Goal: Task Accomplishment & Management: Use online tool/utility

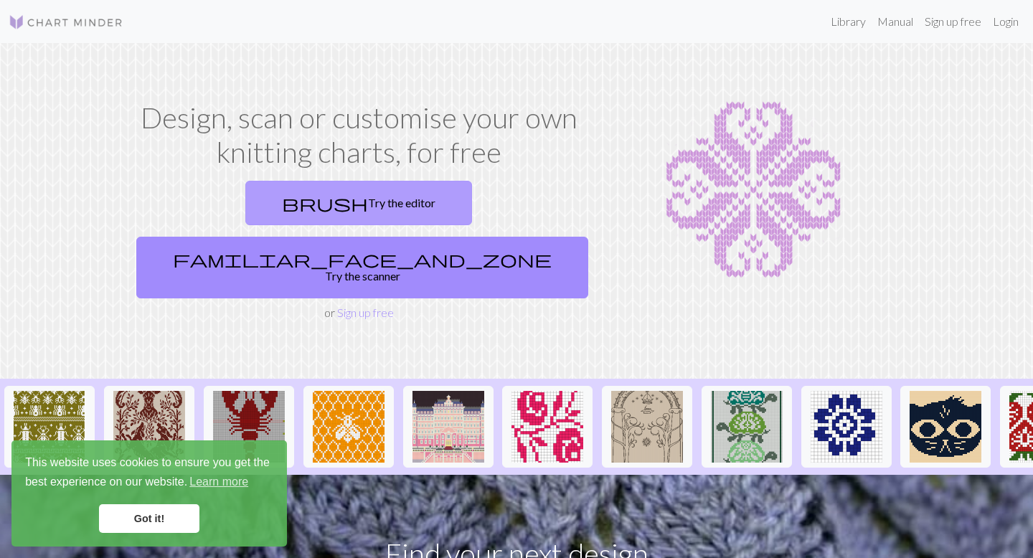
click at [245, 194] on link "brush Try the editor" at bounding box center [358, 203] width 227 height 44
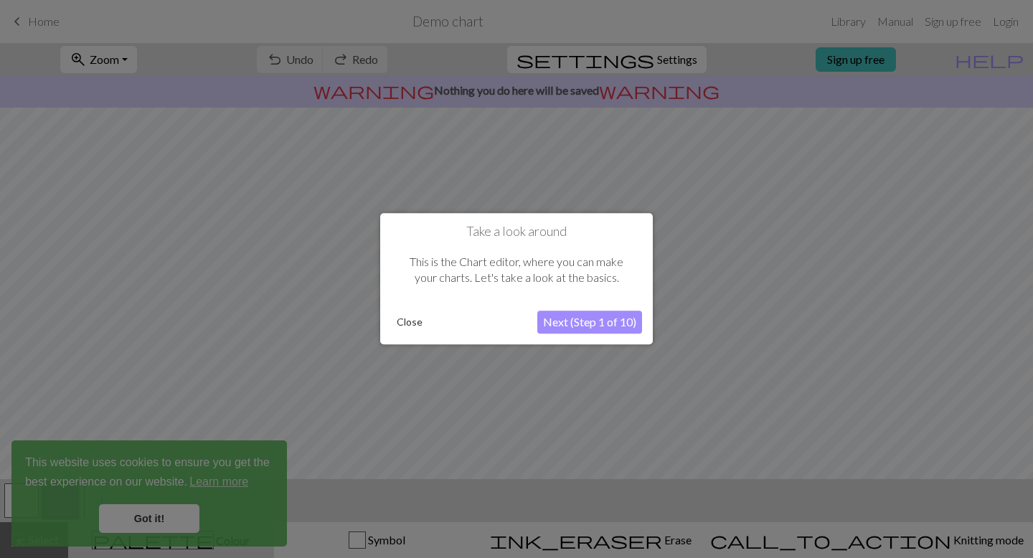
click at [5, 159] on div at bounding box center [516, 279] width 1033 height 558
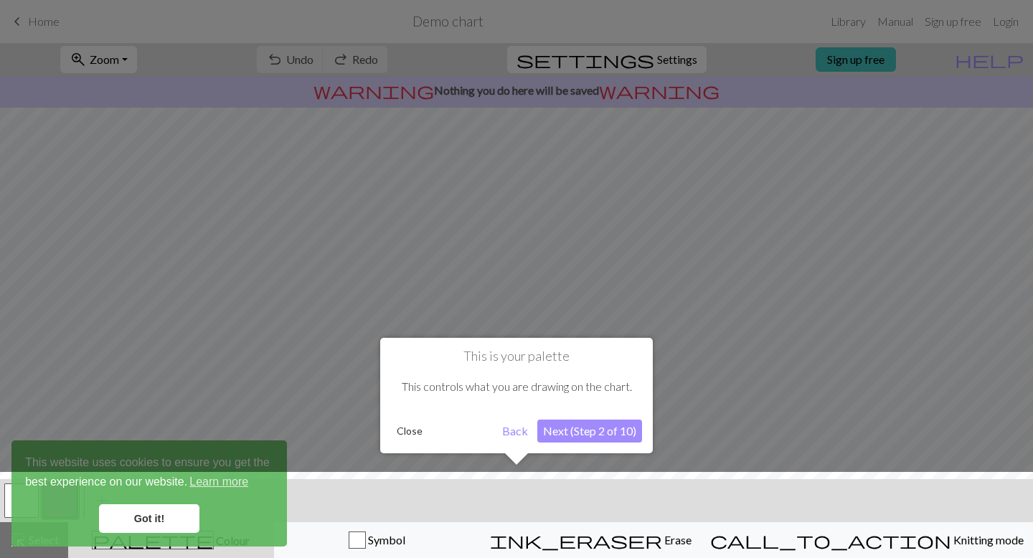
click at [413, 431] on button "Close" at bounding box center [409, 432] width 37 height 22
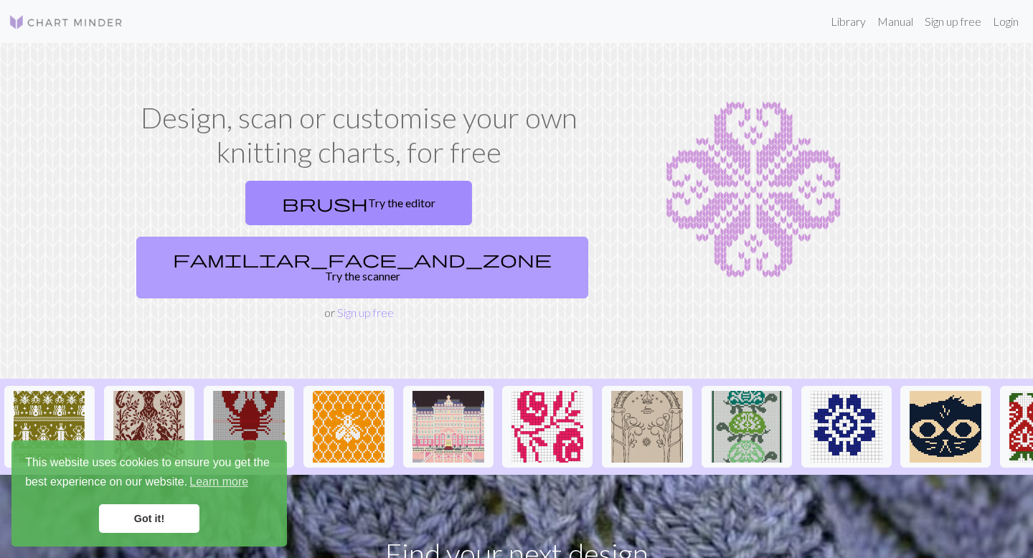
click at [444, 237] on link "familiar_face_and_zone Try the scanner" at bounding box center [362, 268] width 452 height 62
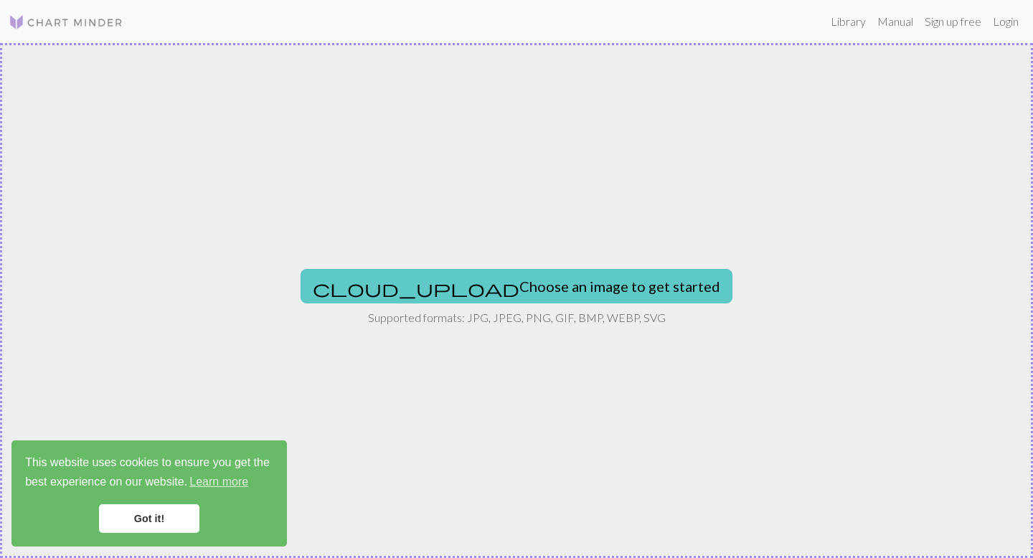
click at [463, 280] on button "cloud_upload Choose an image to get started" at bounding box center [517, 286] width 432 height 34
click at [472, 281] on button "cloud_upload Choose an image to get started" at bounding box center [517, 286] width 432 height 34
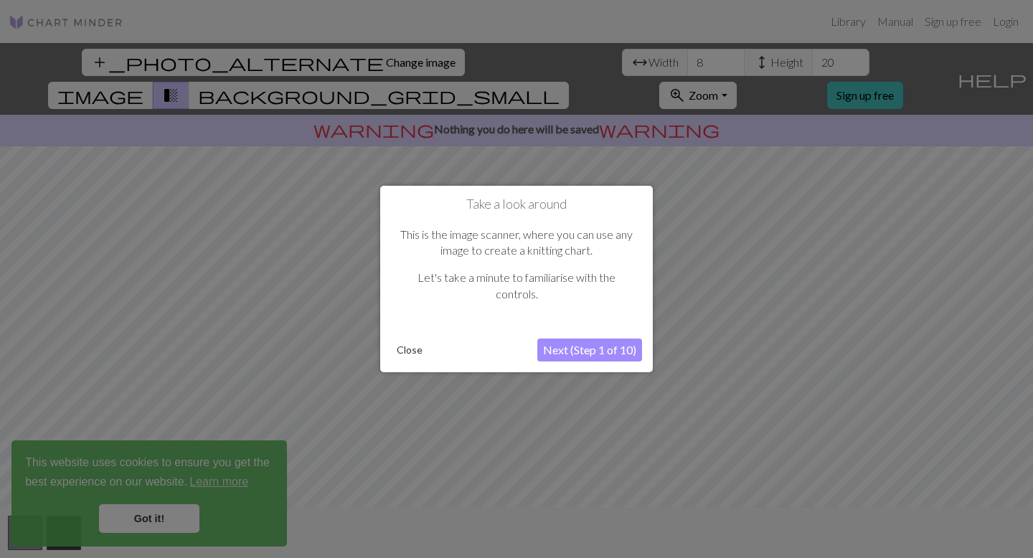
click at [580, 355] on button "Next (Step 1 of 10)" at bounding box center [589, 350] width 105 height 23
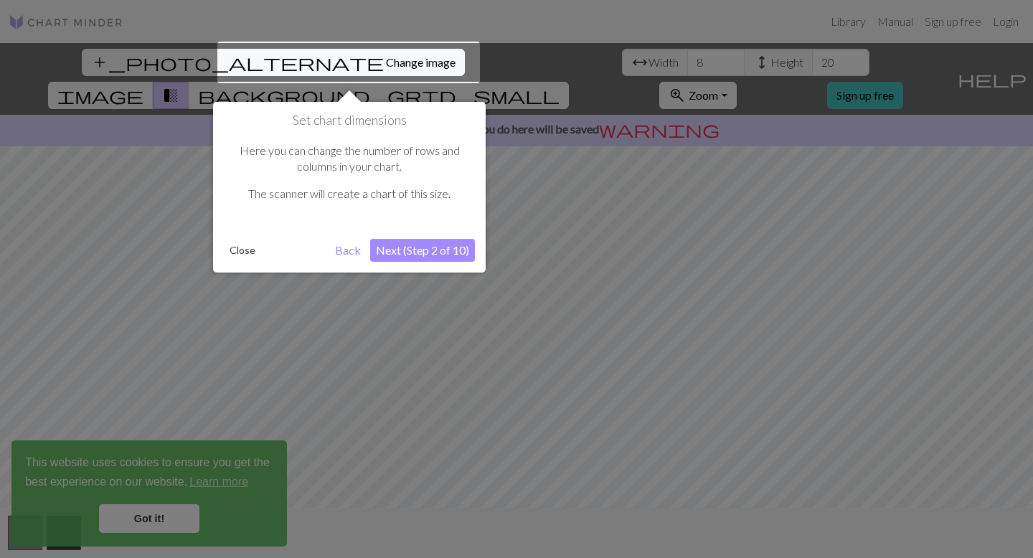
click at [420, 250] on button "Next (Step 2 of 10)" at bounding box center [422, 250] width 105 height 23
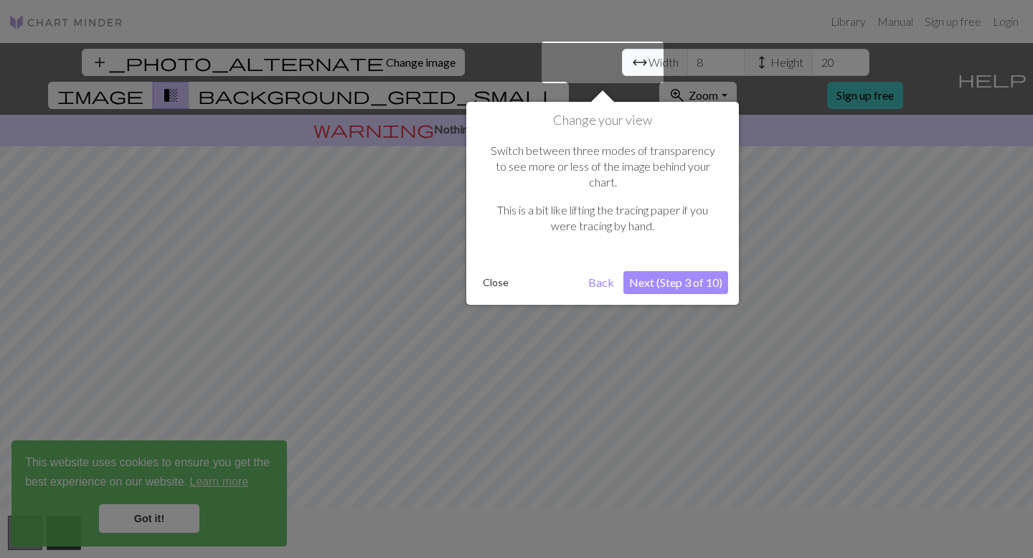
click at [670, 271] on button "Next (Step 3 of 10)" at bounding box center [676, 282] width 105 height 23
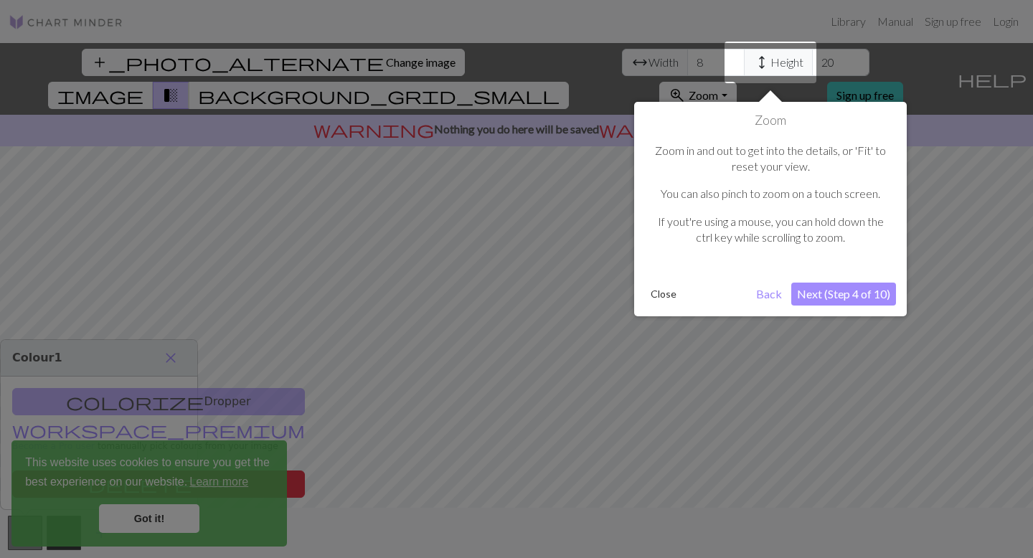
click at [822, 301] on button "Next (Step 4 of 10)" at bounding box center [843, 294] width 105 height 23
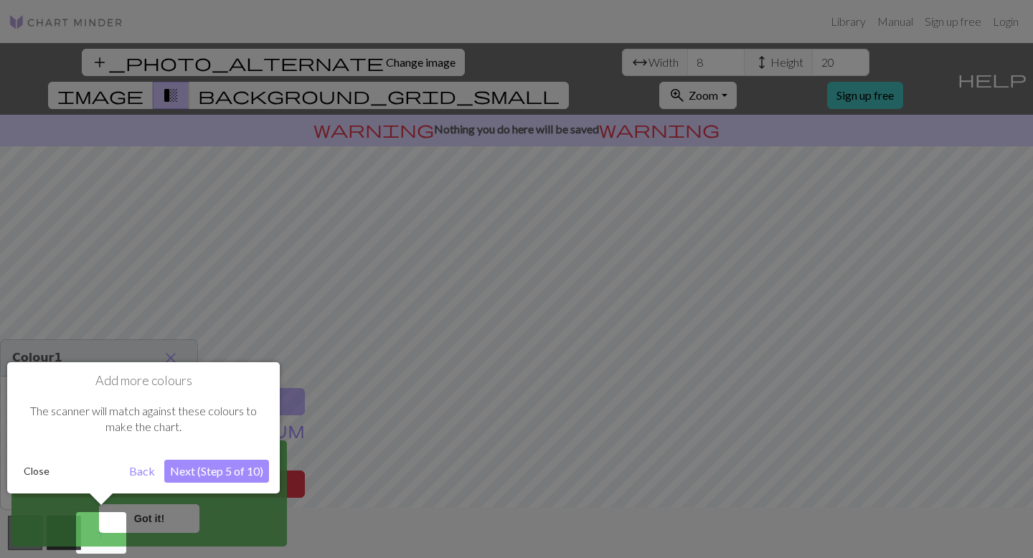
click at [291, 350] on div at bounding box center [516, 279] width 1033 height 558
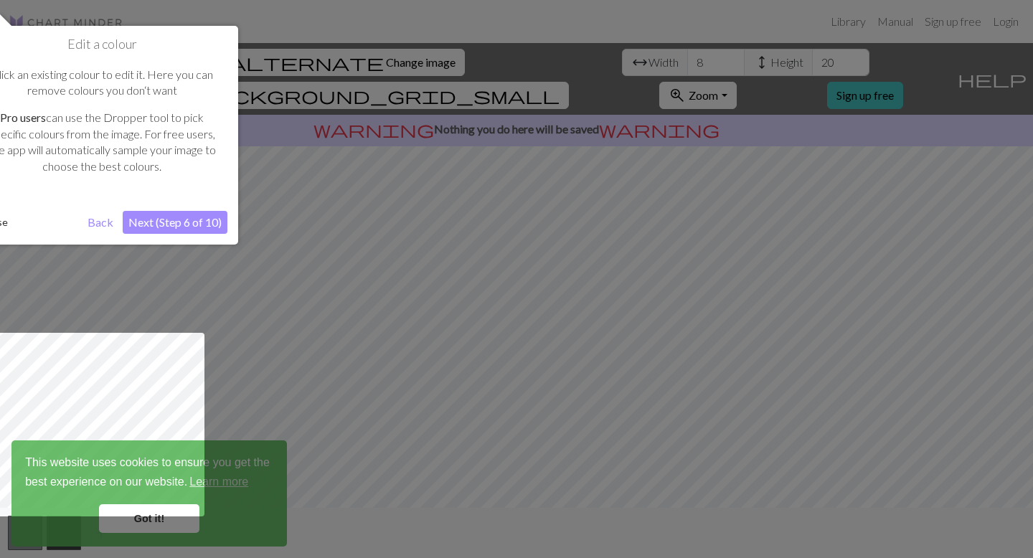
click at [299, 166] on div at bounding box center [516, 279] width 1033 height 558
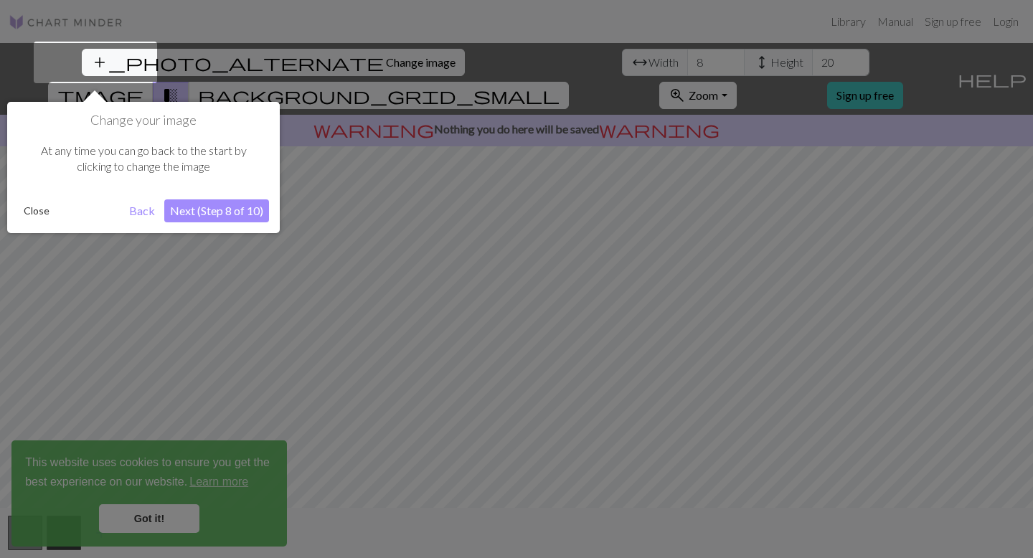
click at [250, 215] on button "Next (Step 8 of 10)" at bounding box center [216, 210] width 105 height 23
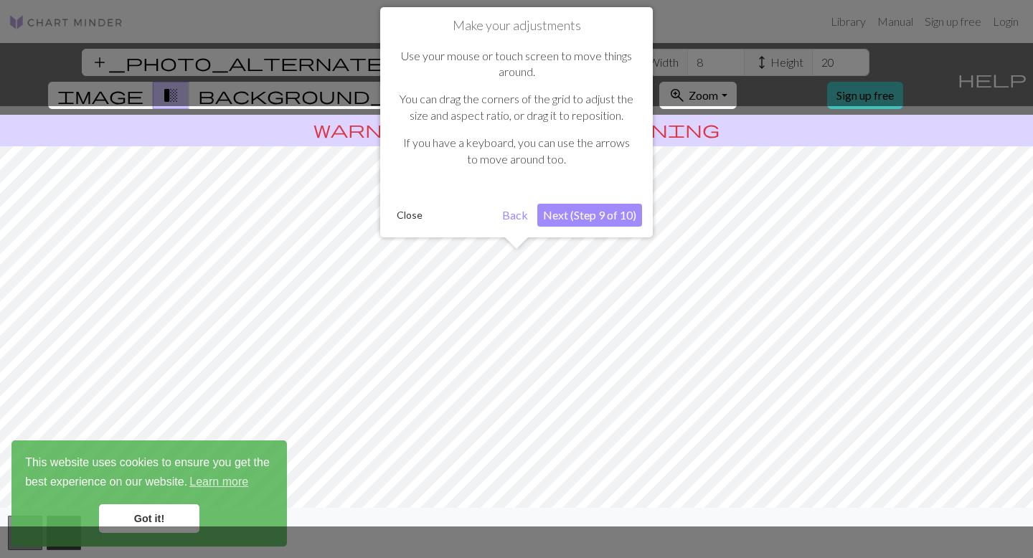
click at [578, 212] on button "Next (Step 9 of 10)" at bounding box center [589, 215] width 105 height 23
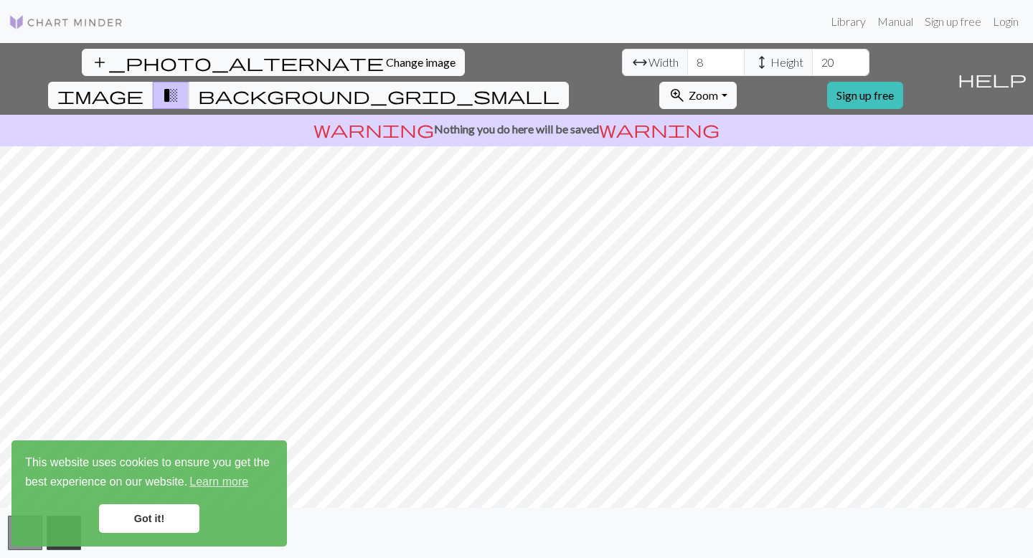
click at [603, 107] on div "add_photo_alternate Change image arrow_range Width 8 height Height 20 image tra…" at bounding box center [516, 300] width 1033 height 515
click at [517, 520] on div "add_photo_alternate Change image arrow_range Width 8 height Height 20 image tra…" at bounding box center [516, 300] width 1033 height 515
click at [687, 60] on input "8" at bounding box center [715, 62] width 57 height 27
type input "32"
click at [812, 57] on input "20" at bounding box center [840, 62] width 57 height 27
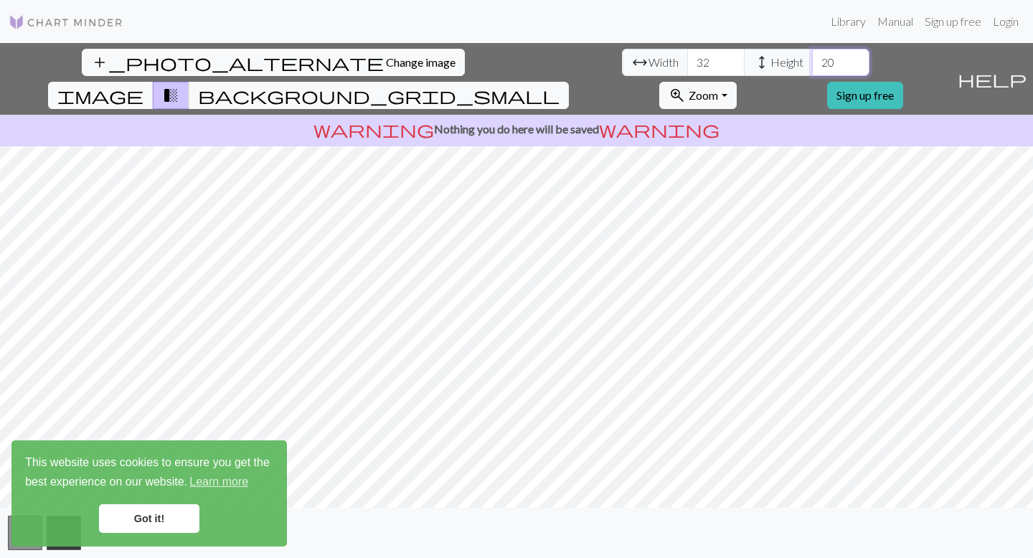
type input "2"
type input "64"
click at [569, 82] on button "background_grid_small" at bounding box center [379, 95] width 380 height 27
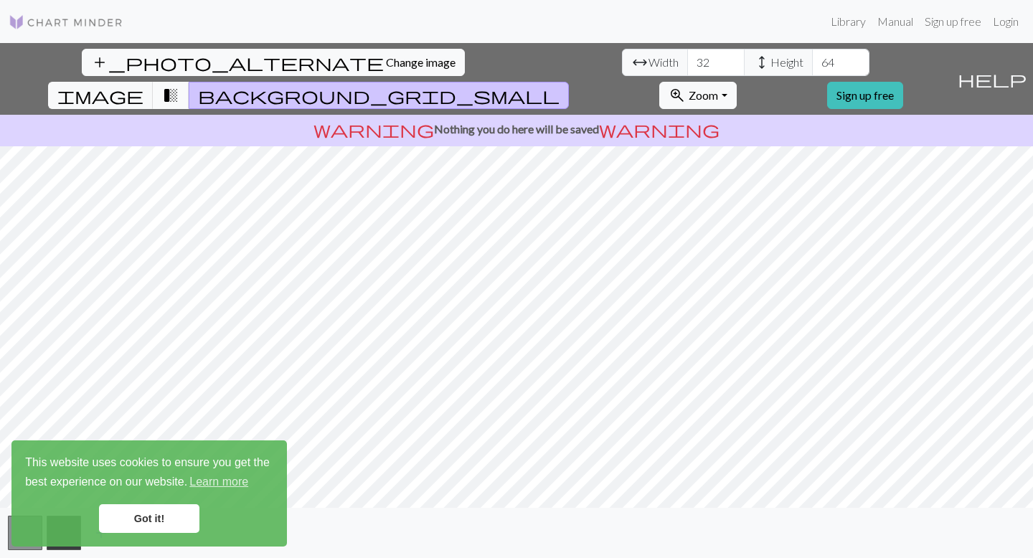
click at [179, 85] on span "transition_fade" at bounding box center [170, 95] width 17 height 20
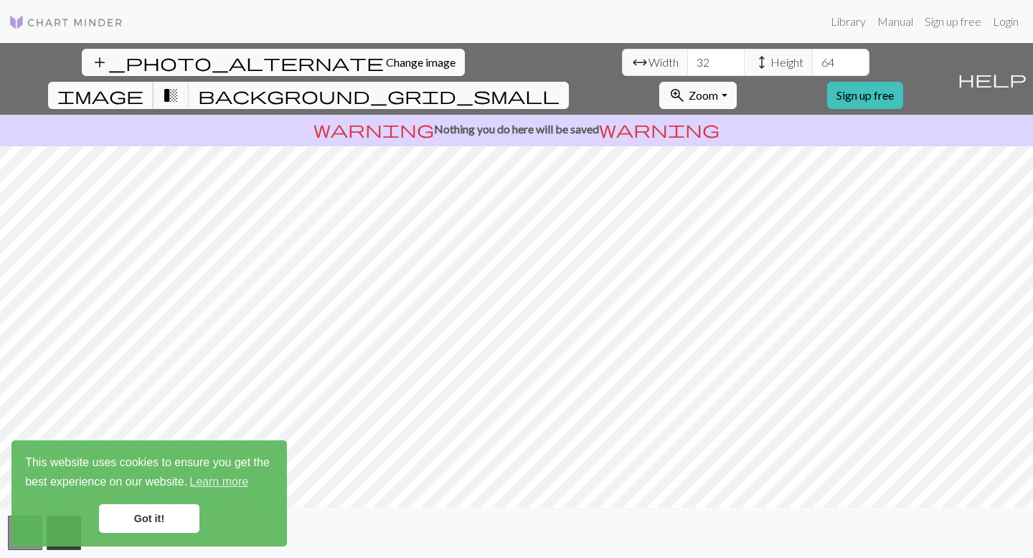
click at [144, 85] on span "image" at bounding box center [100, 95] width 86 height 20
click at [179, 85] on span "transition_fade" at bounding box center [170, 95] width 17 height 20
click at [126, 524] on link "Got it!" at bounding box center [149, 518] width 100 height 29
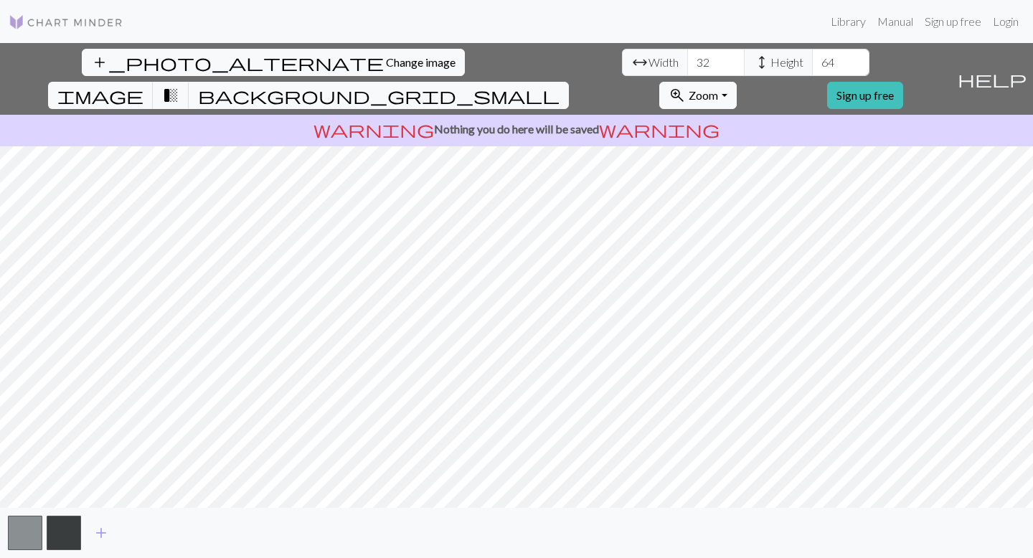
click at [126, 524] on link "Got it!" at bounding box center [149, 518] width 100 height 29
click at [31, 531] on button "button" at bounding box center [25, 533] width 34 height 34
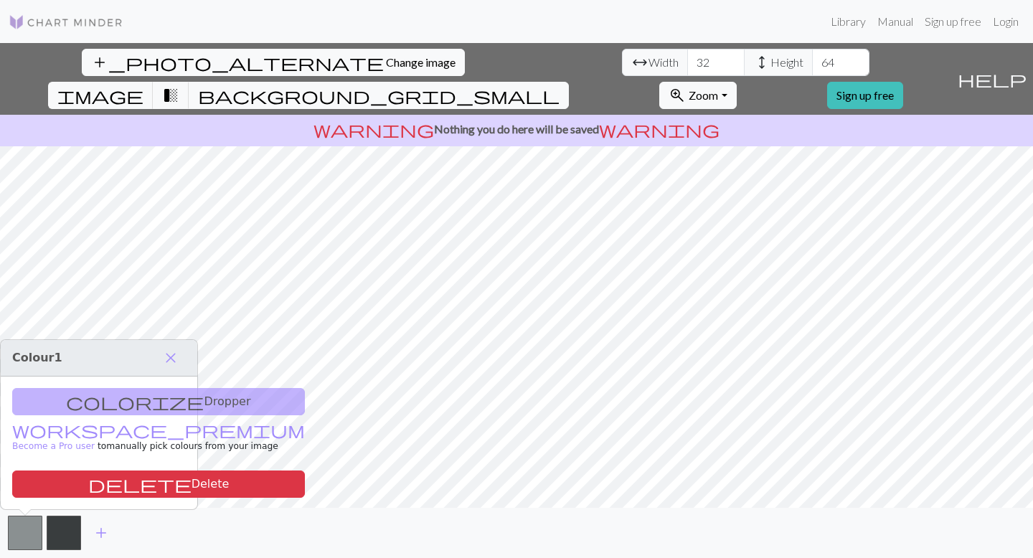
click at [111, 405] on div "colorize Dropper workspace_premium Become a Pro user to manually pick colours f…" at bounding box center [99, 443] width 197 height 133
click at [113, 404] on div "colorize Dropper workspace_premium Become a Pro user to manually pick colours f…" at bounding box center [99, 443] width 197 height 133
drag, startPoint x: 118, startPoint y: 401, endPoint x: 121, endPoint y: 410, distance: 9.8
click at [121, 410] on div "colorize Dropper workspace_premium Become a Pro user to manually pick colours f…" at bounding box center [99, 443] width 197 height 133
click at [168, 354] on span "close" at bounding box center [170, 358] width 17 height 20
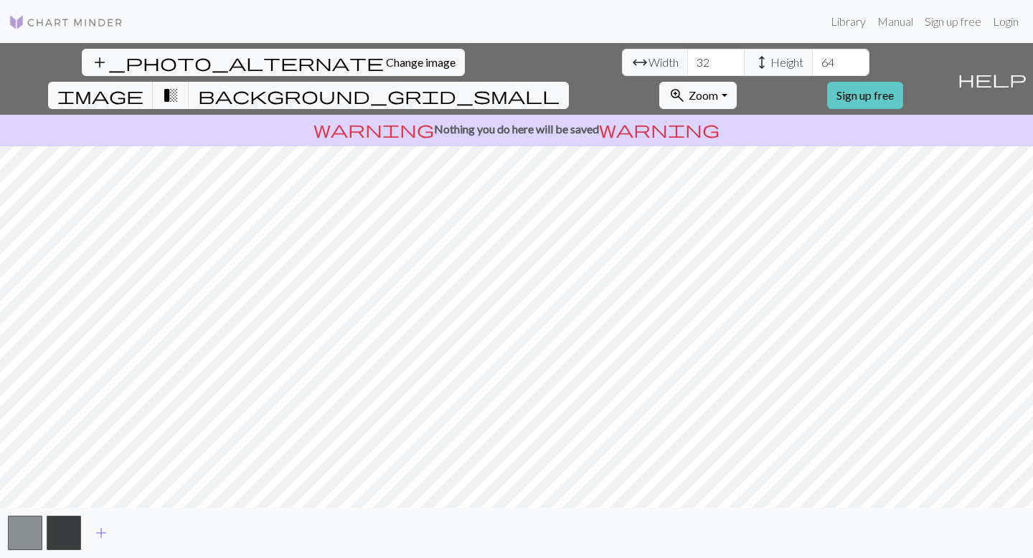
click at [903, 82] on link "Sign up free" at bounding box center [865, 95] width 76 height 27
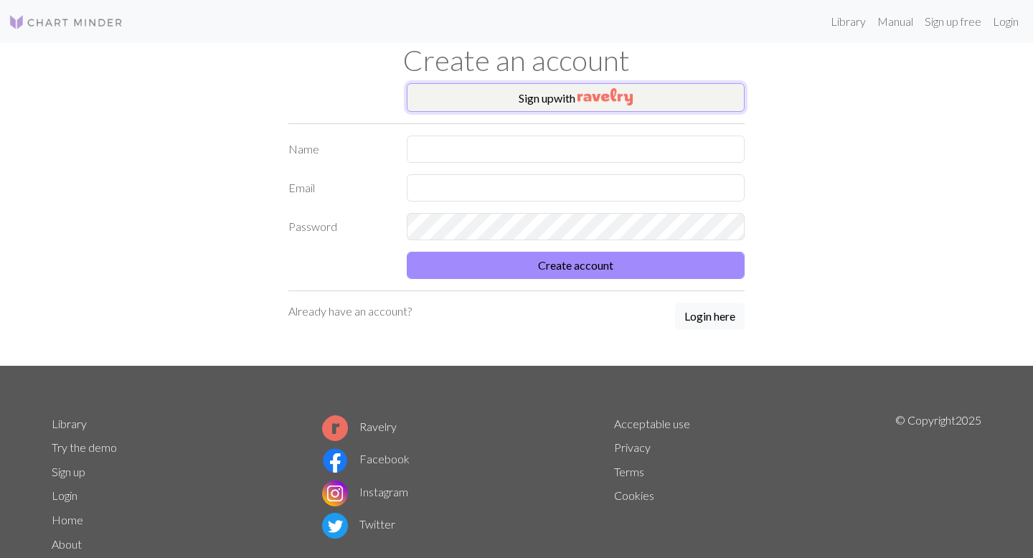
click at [519, 105] on button "Sign up with" at bounding box center [576, 97] width 338 height 29
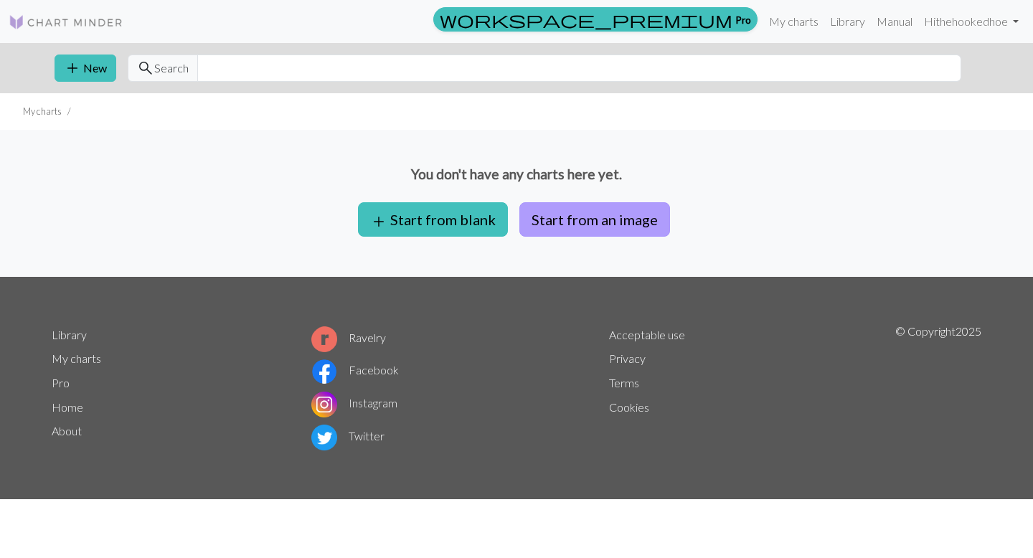
click at [554, 215] on button "Start from an image" at bounding box center [595, 219] width 151 height 34
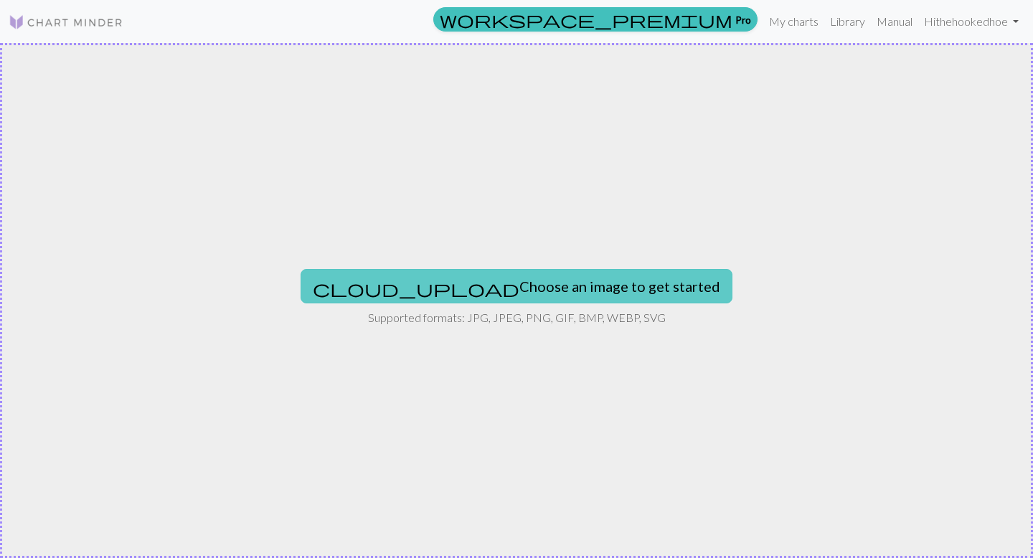
click at [479, 288] on button "cloud_upload Choose an image to get started" at bounding box center [517, 286] width 432 height 34
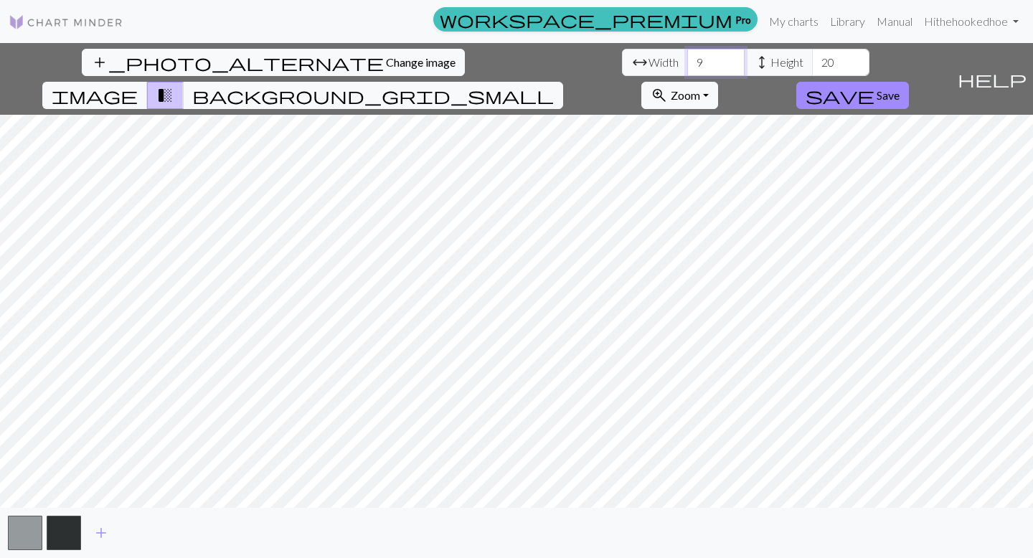
type input "9"
click at [687, 54] on input "9" at bounding box center [715, 62] width 57 height 27
type input "32"
click at [812, 54] on input "20" at bounding box center [840, 62] width 57 height 27
type input "2"
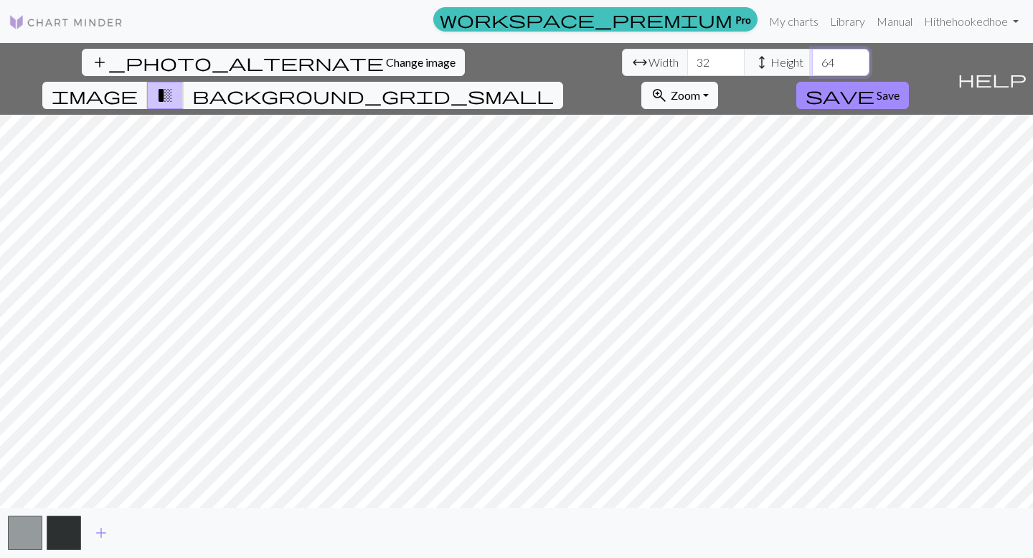
type input "64"
click at [514, 509] on div "add_photo_alternate Change image arrow_range Width 32 height Height 64 image tr…" at bounding box center [516, 300] width 1033 height 515
click at [512, 513] on div "add_photo_alternate Change image arrow_range Width 32 height Height 64 image tr…" at bounding box center [516, 300] width 1033 height 515
click at [517, 512] on div "add_photo_alternate Change image arrow_range Width 32 height Height 64 image tr…" at bounding box center [516, 300] width 1033 height 515
click at [668, 85] on span "zoom_in" at bounding box center [659, 95] width 17 height 20
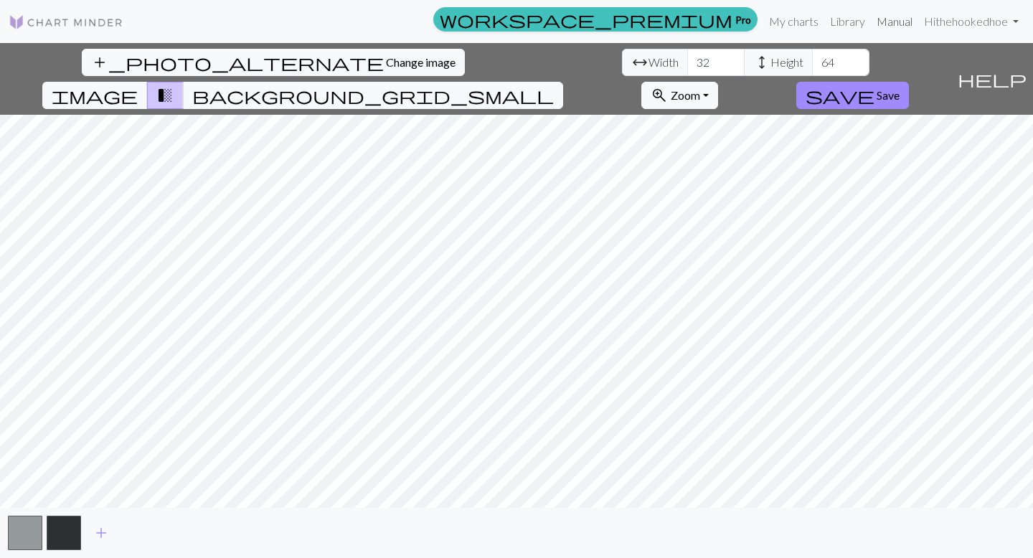
click at [895, 17] on link "Manual" at bounding box center [894, 21] width 47 height 29
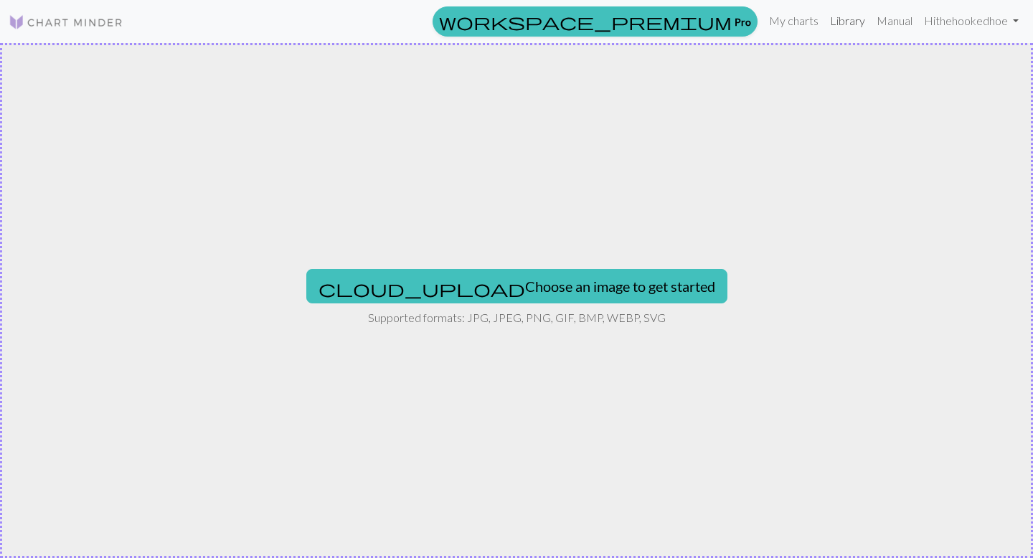
click at [843, 21] on link "Library" at bounding box center [848, 20] width 47 height 29
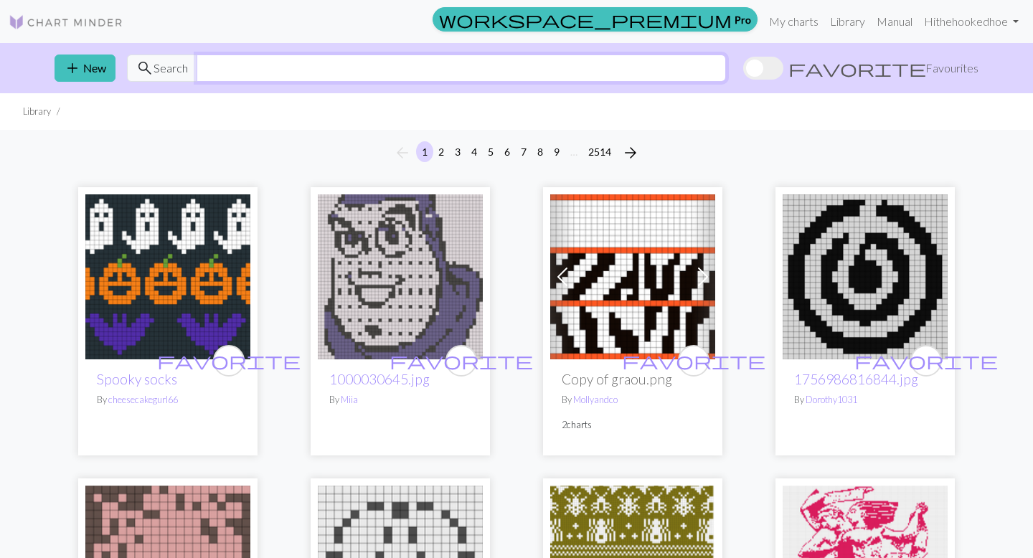
click at [612, 70] on input "text" at bounding box center [462, 68] width 530 height 27
click at [804, 21] on link "My charts" at bounding box center [794, 21] width 61 height 29
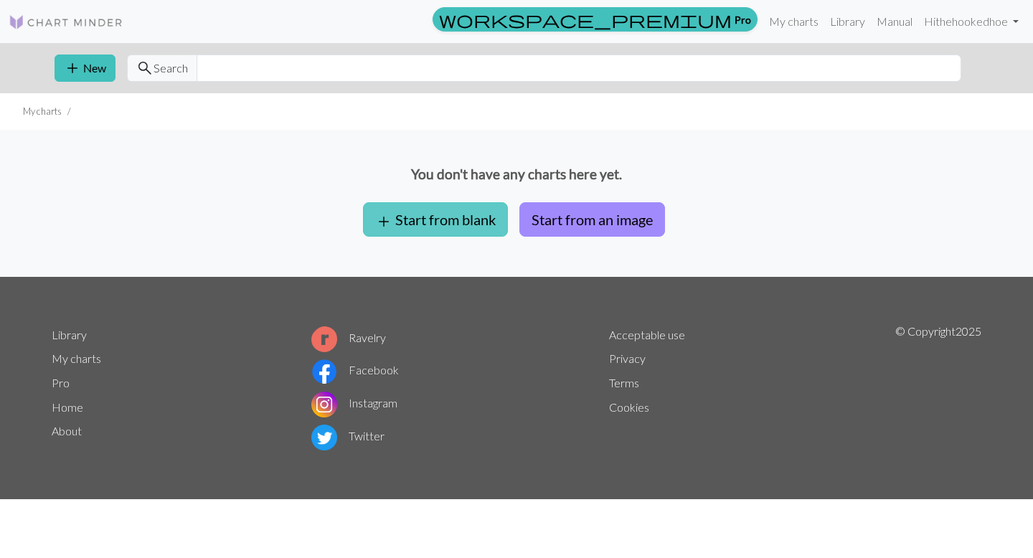
click at [449, 216] on button "add Start from blank" at bounding box center [435, 219] width 145 height 34
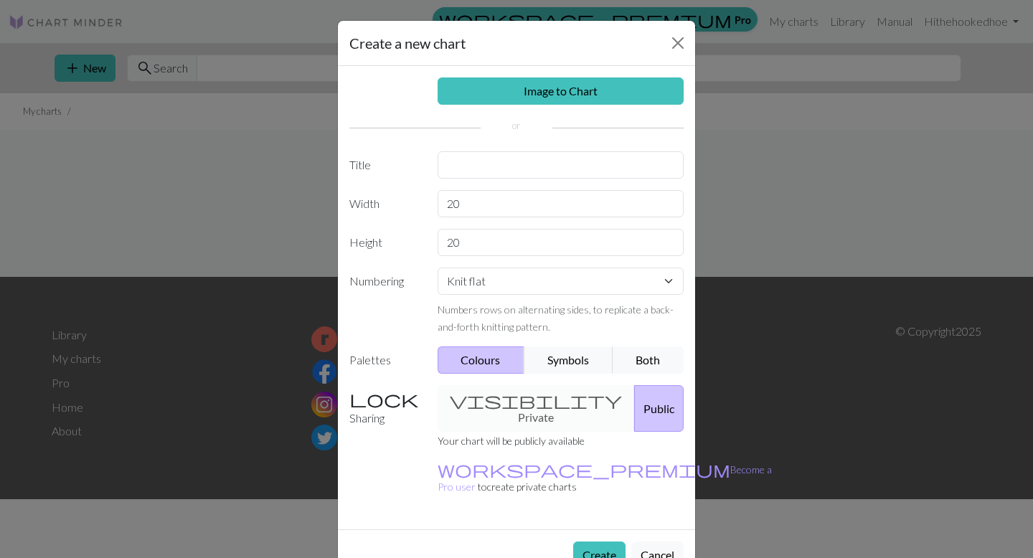
click at [540, 395] on div "visibility Private Public" at bounding box center [561, 408] width 264 height 47
click at [516, 162] on input "text" at bounding box center [561, 164] width 247 height 27
click at [515, 286] on select "Knit flat Knit in the round Lace knitting Cross stitch" at bounding box center [561, 281] width 247 height 27
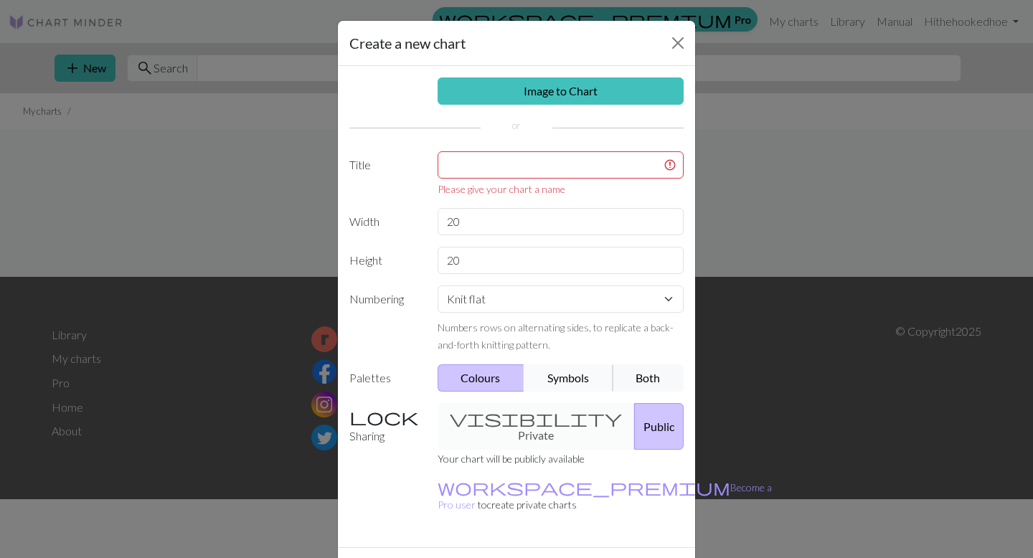
click at [572, 374] on button "Symbols" at bounding box center [569, 378] width 90 height 27
click at [492, 372] on button "Colours" at bounding box center [482, 378] width 88 height 27
click at [675, 42] on button "Close" at bounding box center [678, 43] width 23 height 23
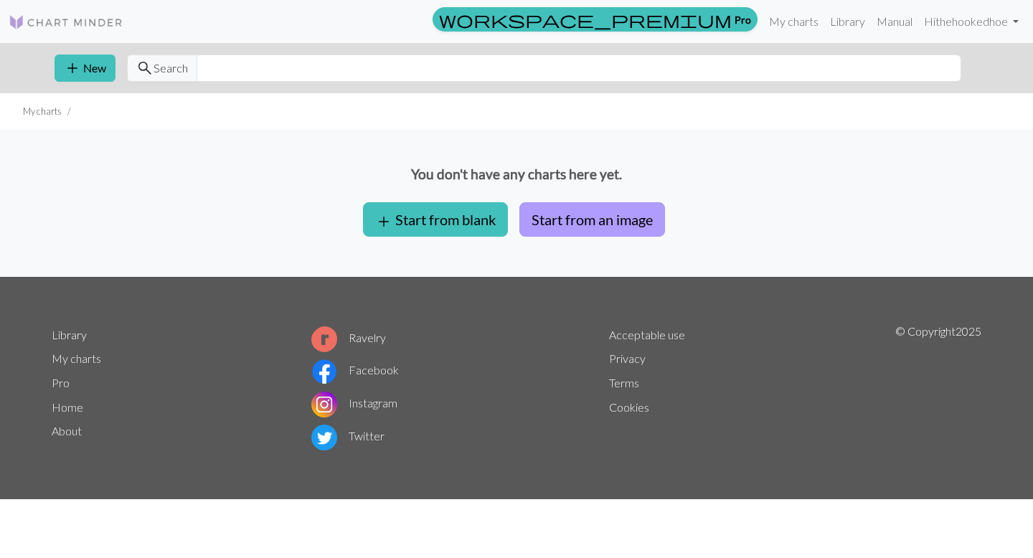
click at [545, 206] on button "Start from an image" at bounding box center [593, 219] width 146 height 34
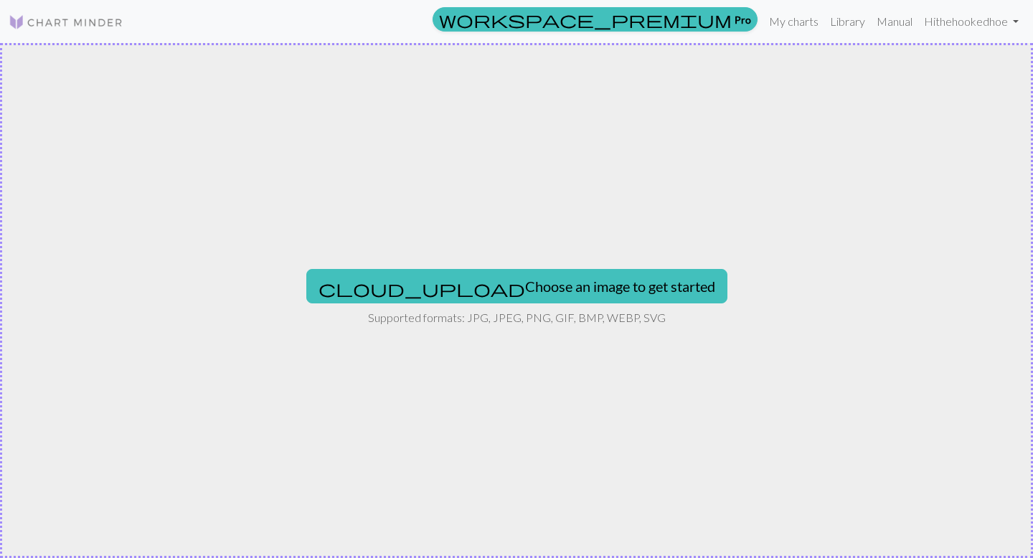
click at [493, 262] on div "cloud_upload Choose an image to get started Supported formats: JPG, JPEG, PNG, …" at bounding box center [516, 300] width 1033 height 515
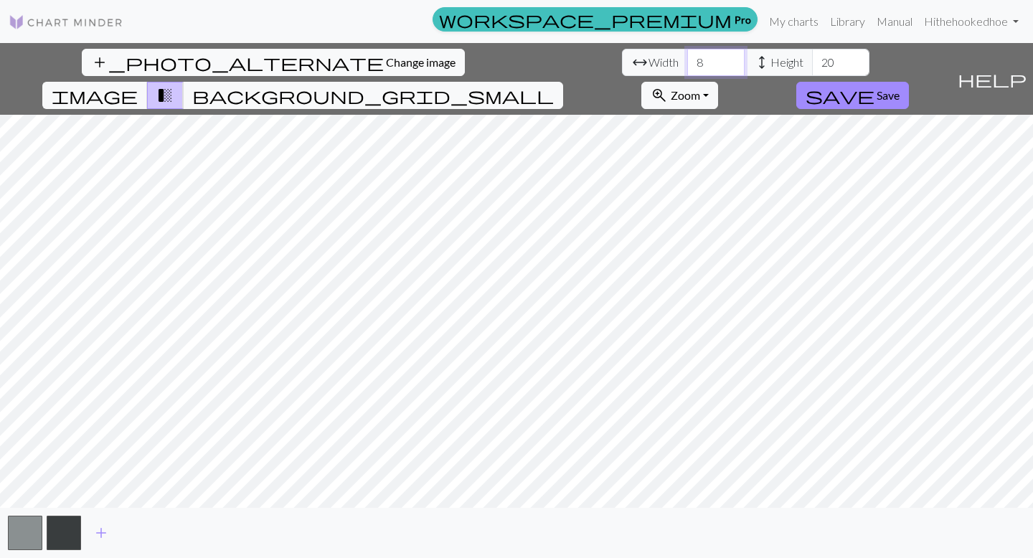
click at [687, 58] on input "8" at bounding box center [715, 62] width 57 height 27
type input "32"
click at [812, 60] on input "20" at bounding box center [840, 62] width 57 height 27
type input "2"
type input "64"
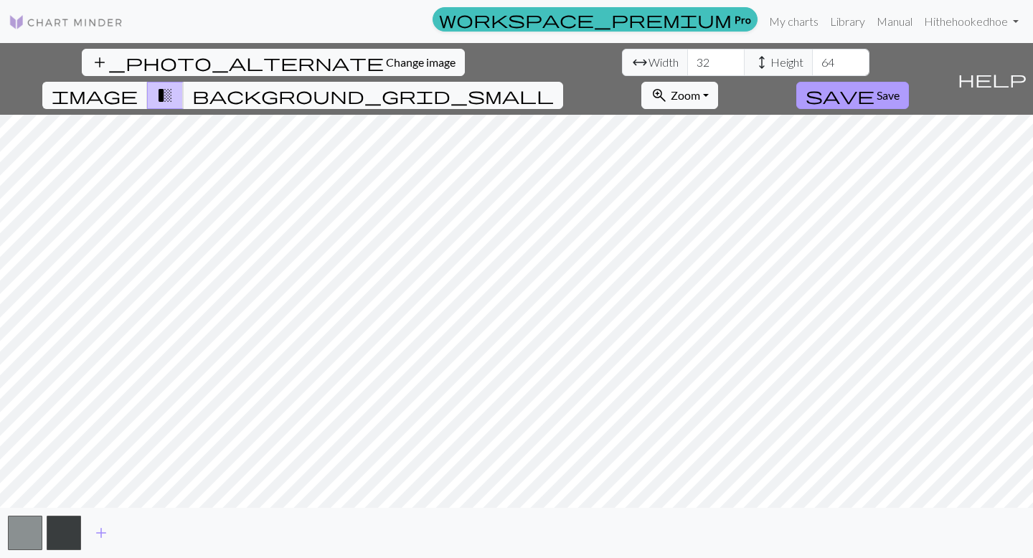
click at [900, 88] on span "Save" at bounding box center [888, 95] width 23 height 14
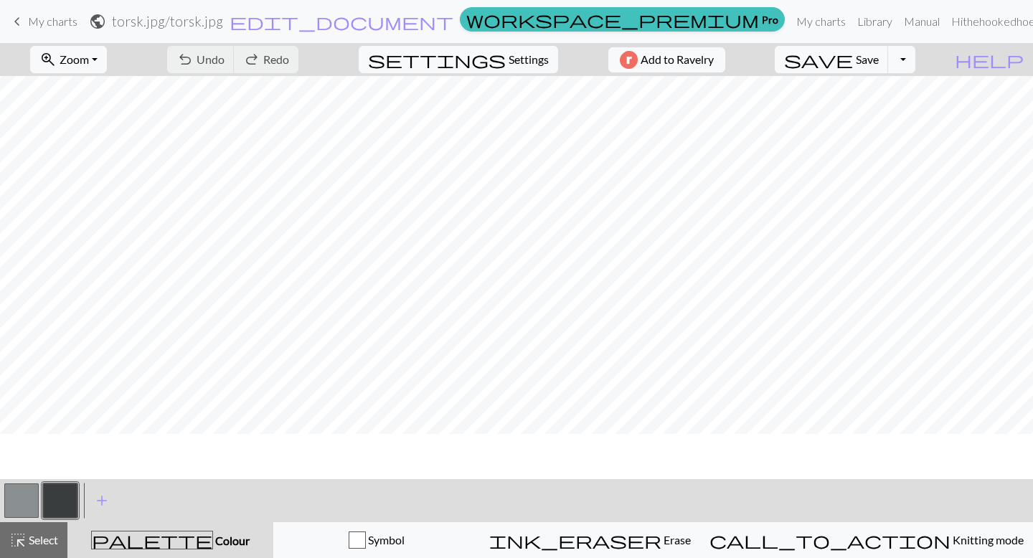
scroll to position [193, 0]
click at [17, 500] on button "button" at bounding box center [21, 501] width 34 height 34
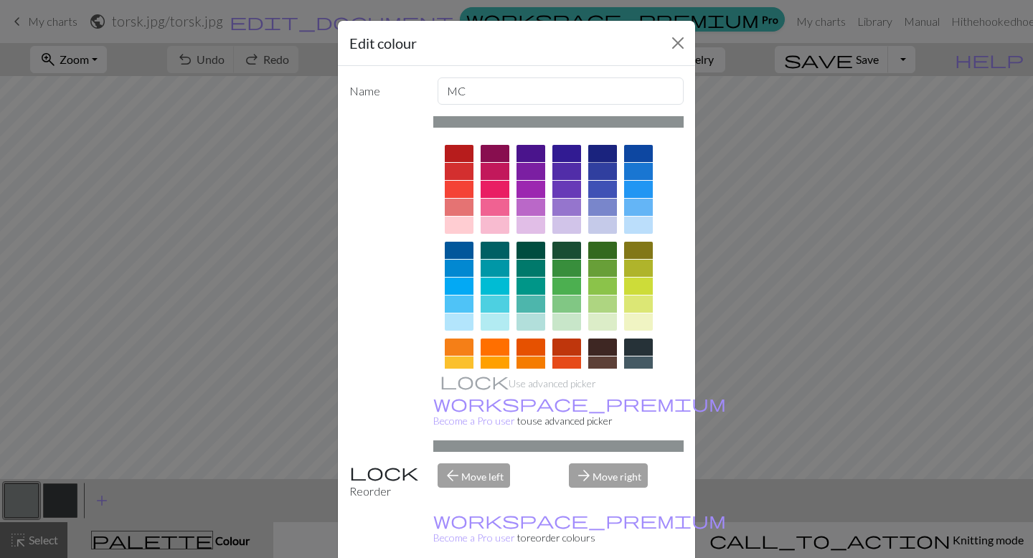
click at [598, 155] on div at bounding box center [602, 153] width 29 height 17
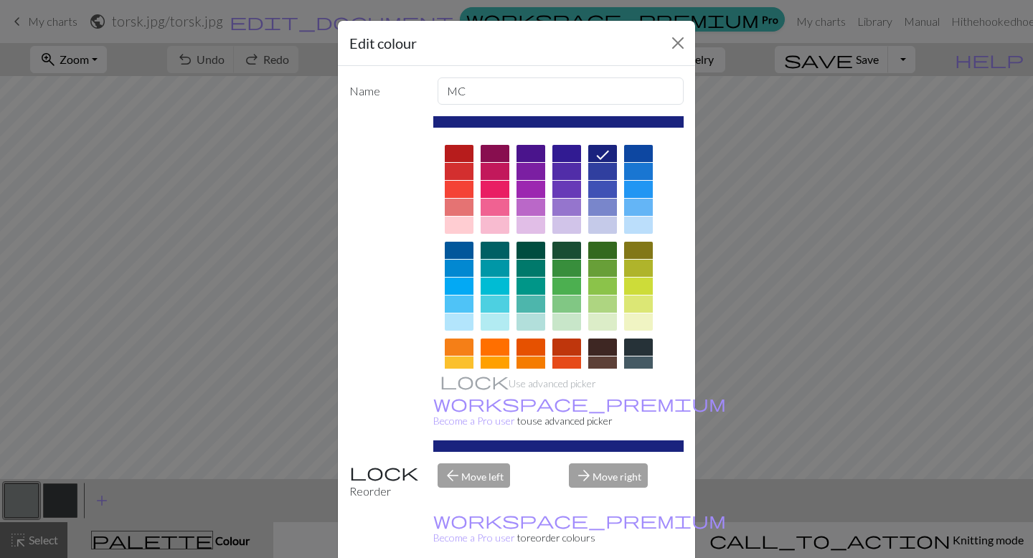
click at [65, 481] on div "Edit colour Name MC Use advanced picker workspace_premium Become a Pro user to …" at bounding box center [516, 279] width 1033 height 558
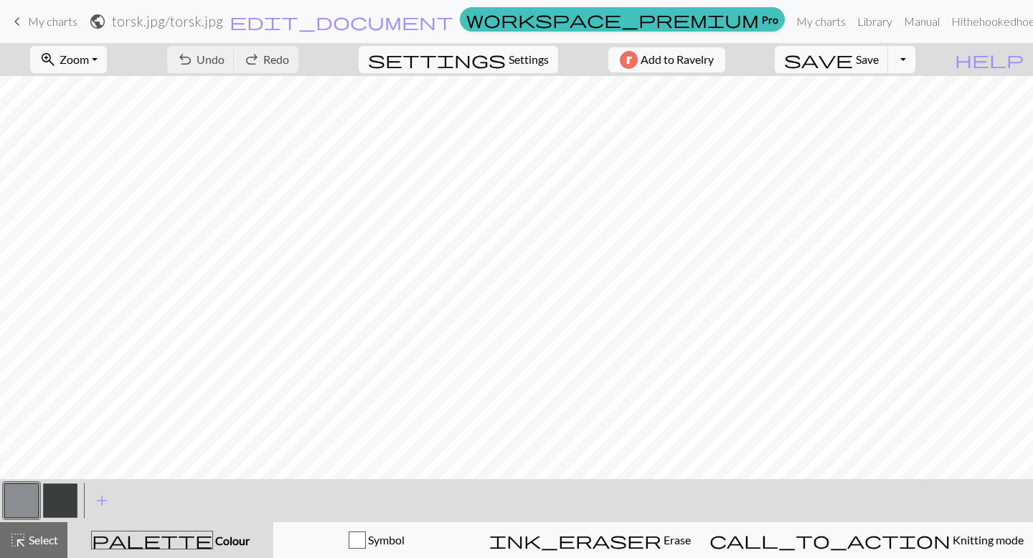
click at [50, 502] on button "button" at bounding box center [60, 501] width 34 height 34
click at [70, 502] on button "button" at bounding box center [60, 501] width 34 height 34
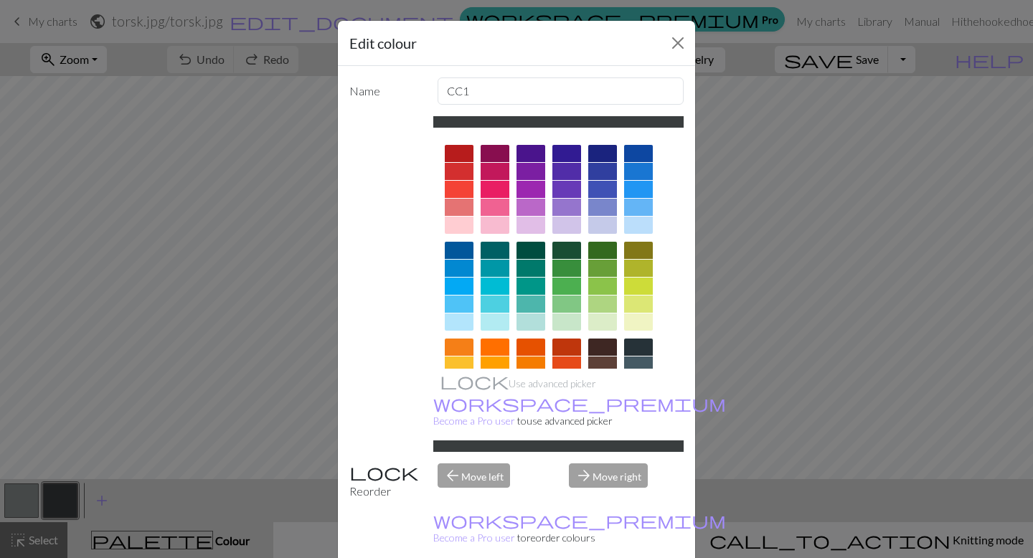
click at [464, 324] on div at bounding box center [459, 322] width 29 height 17
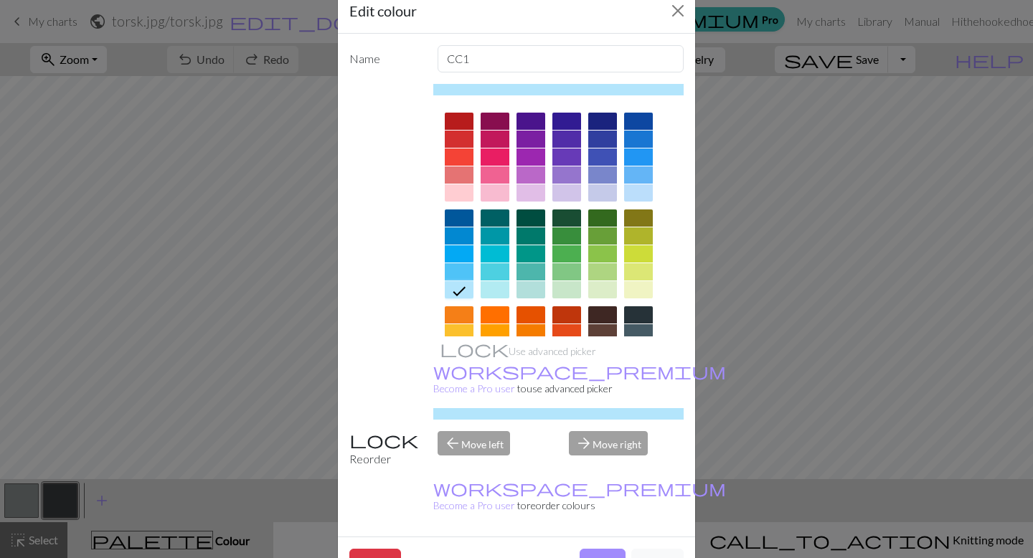
scroll to position [36, 0]
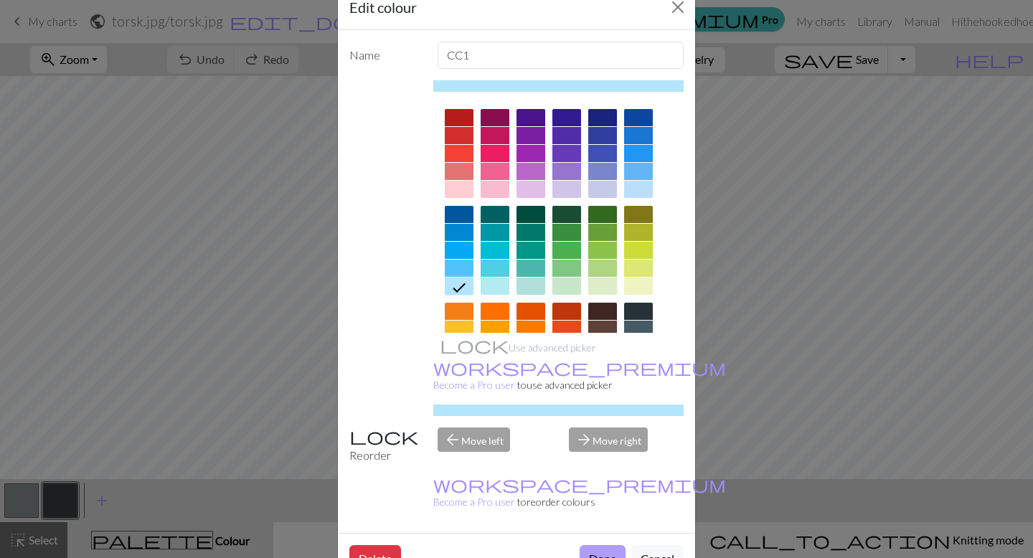
click at [601, 545] on button "Done" at bounding box center [603, 558] width 46 height 27
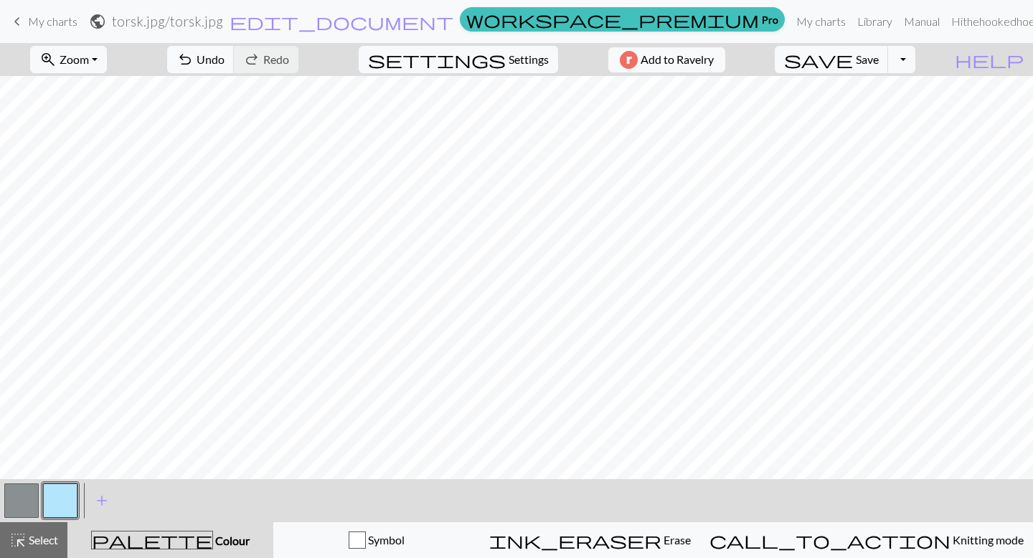
click at [7, 515] on button "button" at bounding box center [21, 501] width 34 height 34
click at [6, 511] on button "button" at bounding box center [21, 501] width 34 height 34
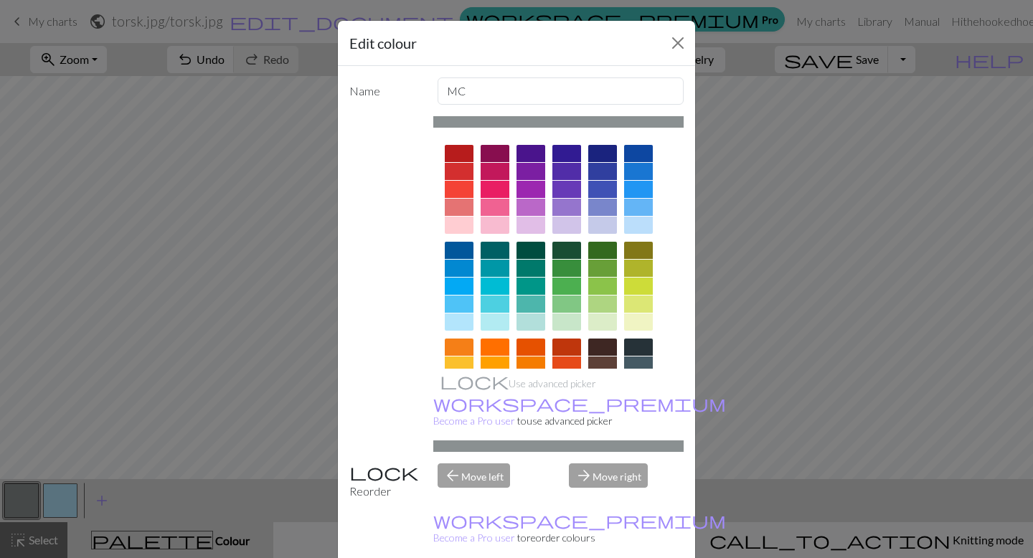
click at [609, 144] on div at bounding box center [558, 334] width 251 height 403
click at [605, 154] on div at bounding box center [602, 153] width 29 height 17
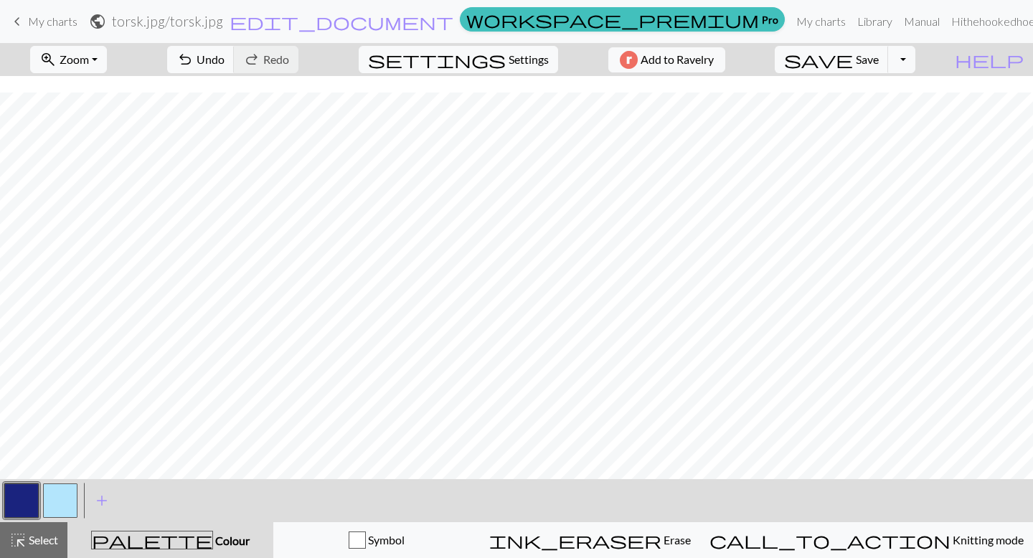
scroll to position [0, 0]
click at [16, 523] on button "highlight_alt Select Select" at bounding box center [33, 540] width 67 height 36
click at [16, 508] on button "button" at bounding box center [21, 501] width 34 height 34
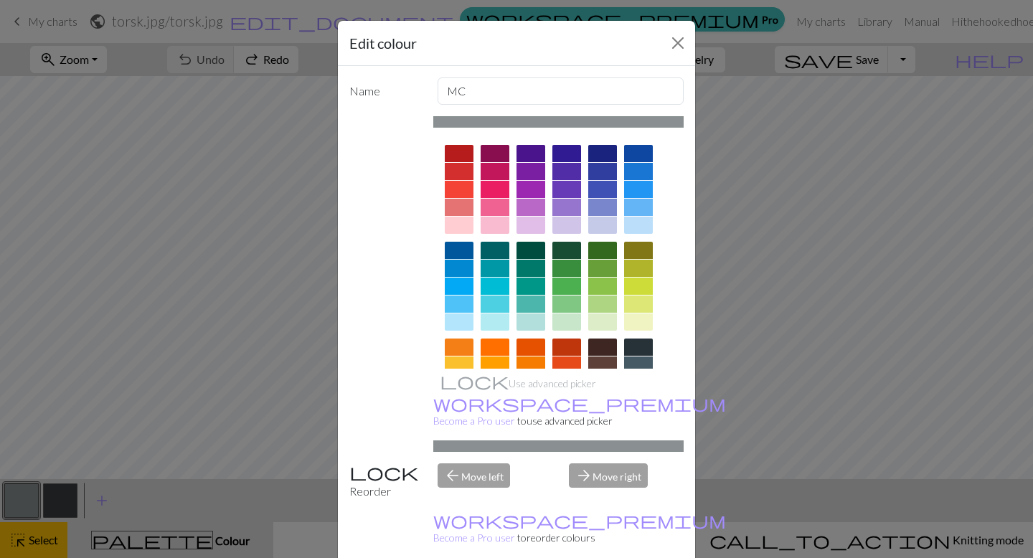
scroll to position [172, 0]
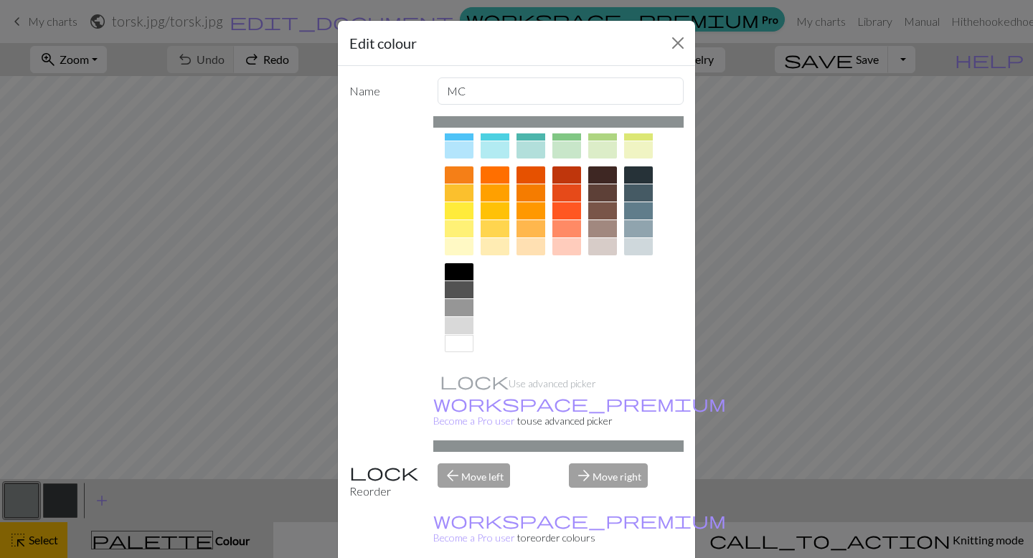
click at [459, 343] on div at bounding box center [459, 343] width 29 height 17
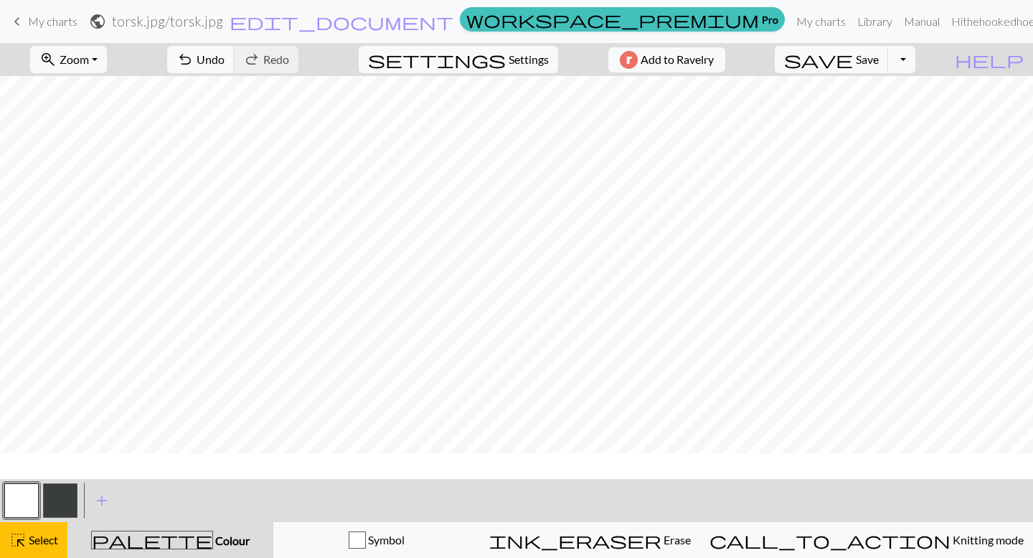
scroll to position [0, 0]
click at [509, 60] on span "Settings" at bounding box center [529, 59] width 40 height 17
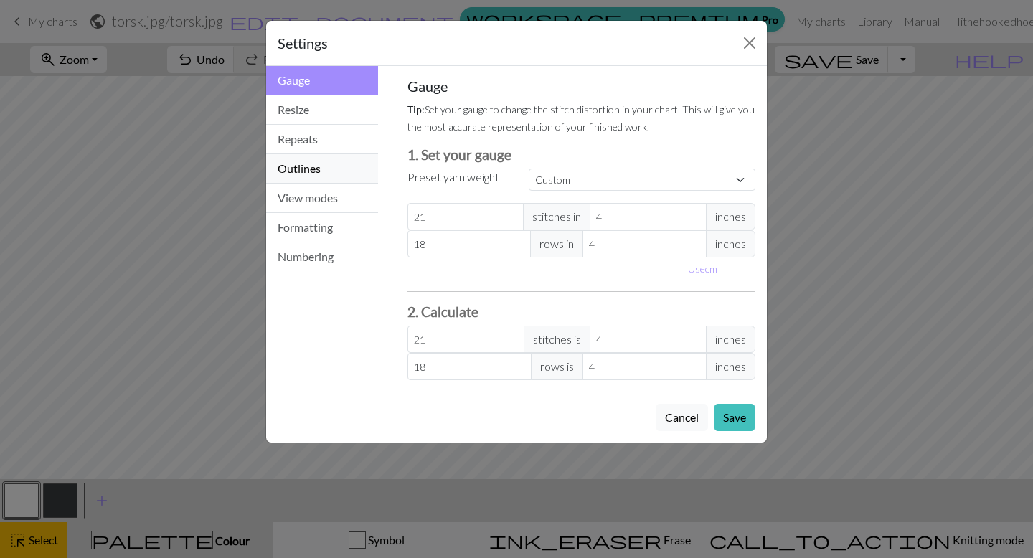
click at [341, 171] on button "Outlines" at bounding box center [322, 168] width 112 height 29
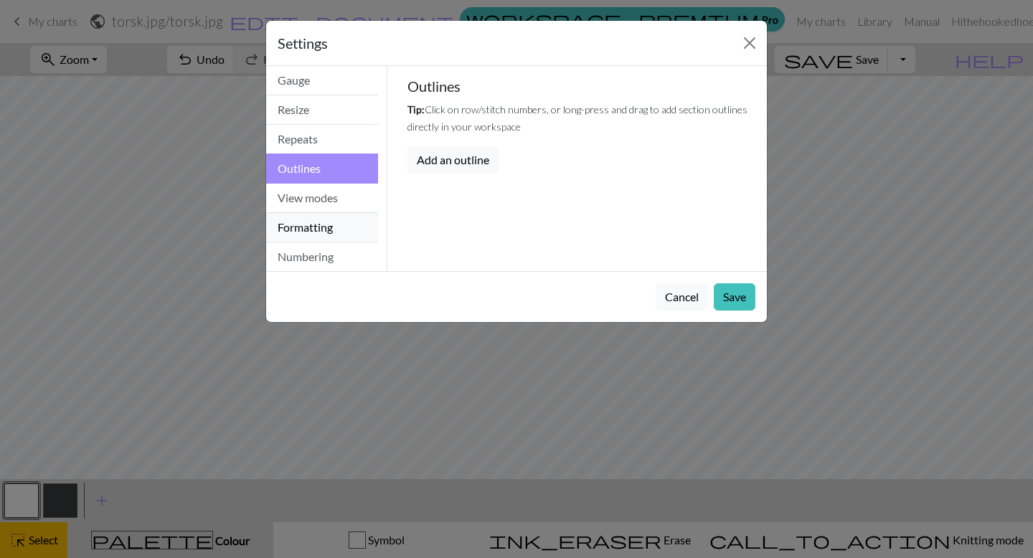
click at [309, 219] on button "Formatting" at bounding box center [322, 227] width 112 height 29
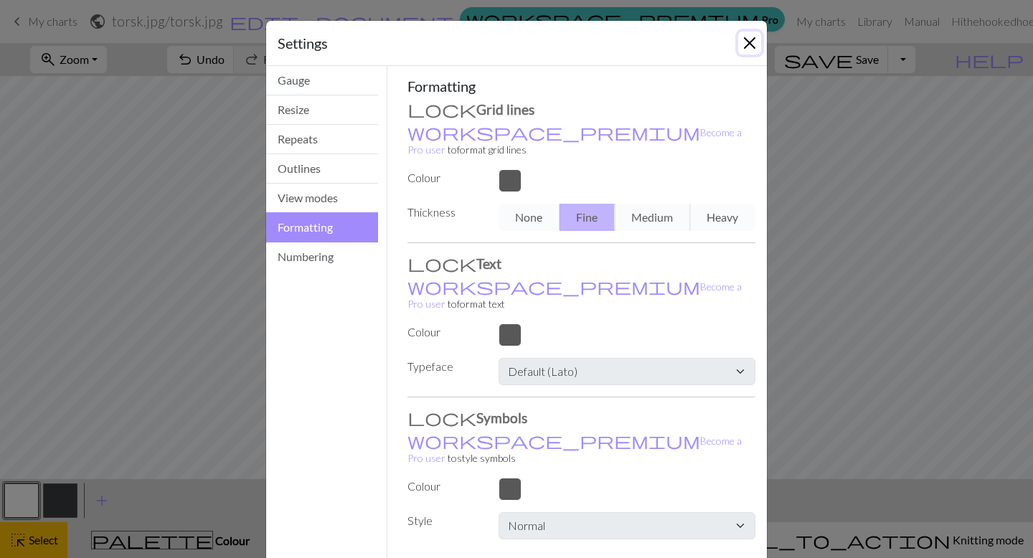
click at [748, 46] on button "Close" at bounding box center [749, 43] width 23 height 23
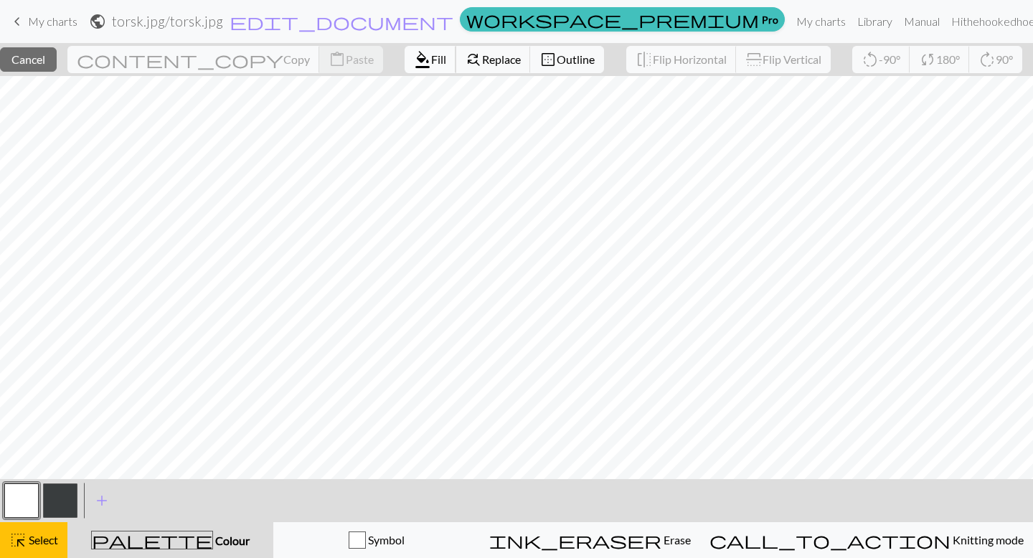
click at [431, 56] on span "Fill" at bounding box center [438, 59] width 15 height 14
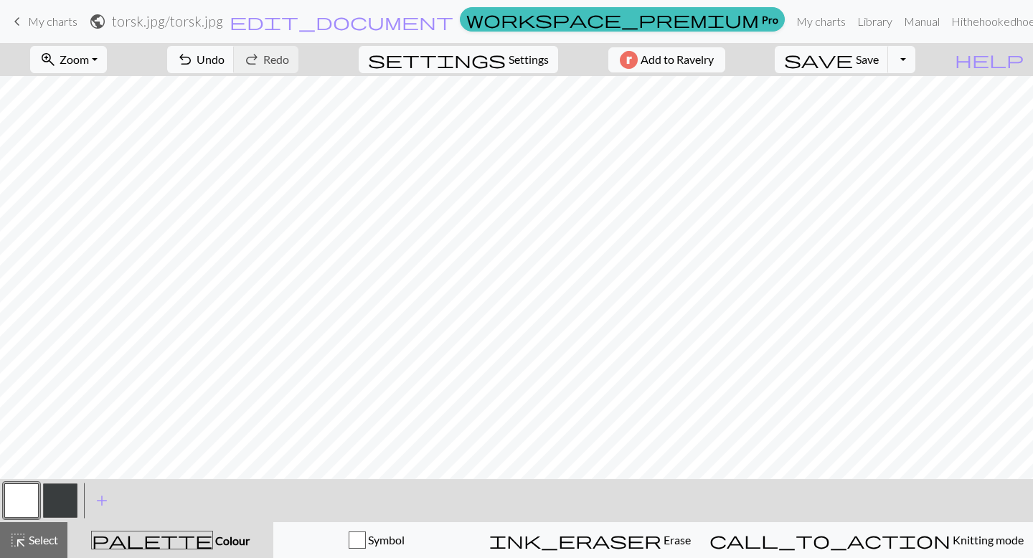
click at [63, 500] on button "button" at bounding box center [60, 501] width 34 height 34
click at [107, 55] on button "zoom_in Zoom Zoom" at bounding box center [68, 59] width 77 height 27
click at [107, 58] on button "zoom_in Zoom Zoom" at bounding box center [68, 59] width 77 height 27
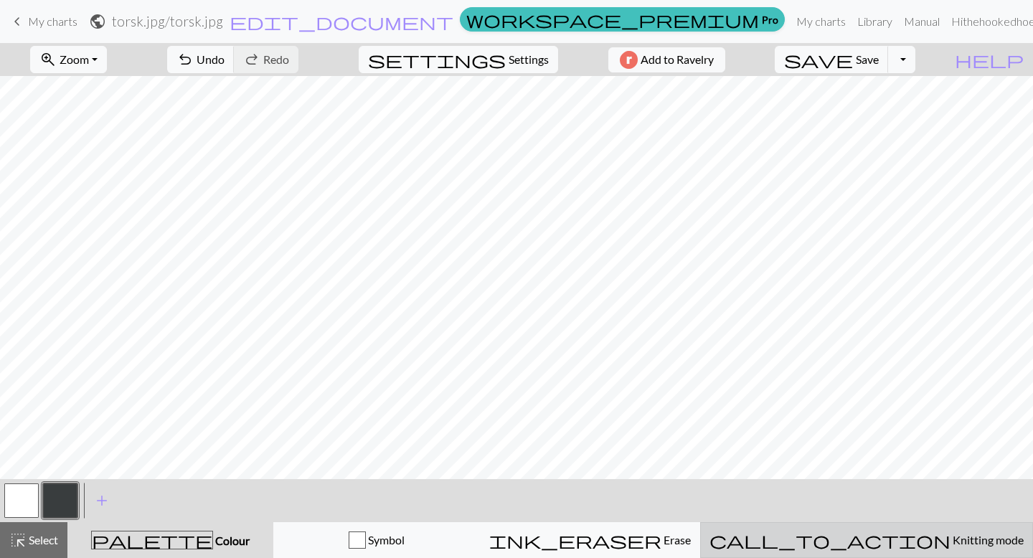
click at [888, 548] on div "call_to_action Knitting mode Knitting mode" at bounding box center [867, 540] width 314 height 17
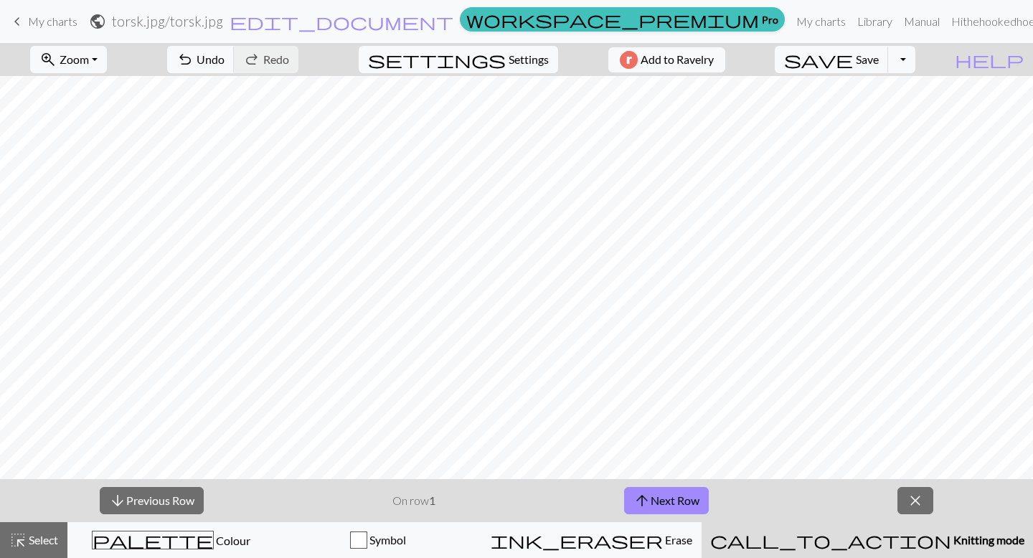
click at [888, 548] on div "call_to_action Knitting mode Knitting mode" at bounding box center [867, 540] width 314 height 17
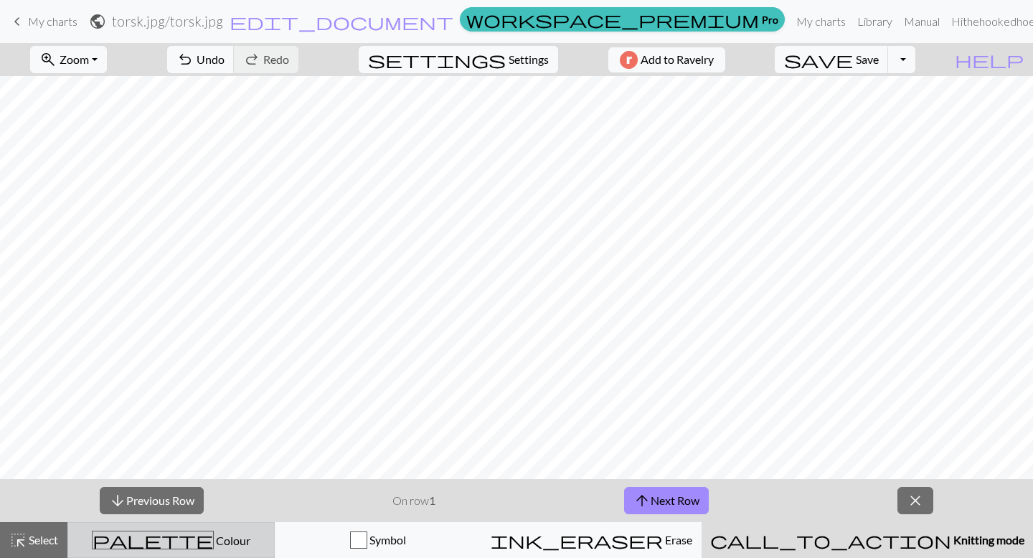
click at [226, 542] on div "palette Colour Colour" at bounding box center [171, 540] width 189 height 19
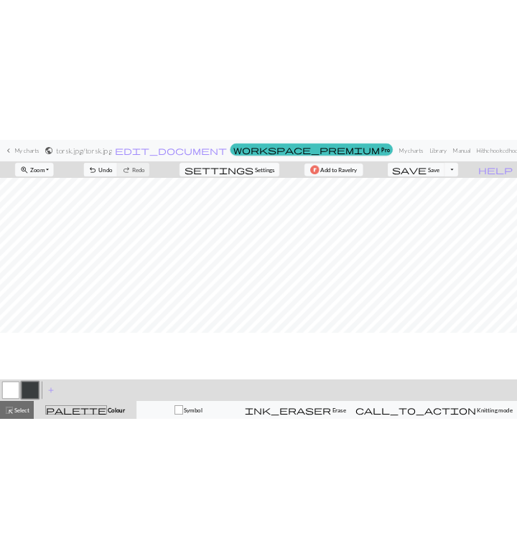
scroll to position [0, 0]
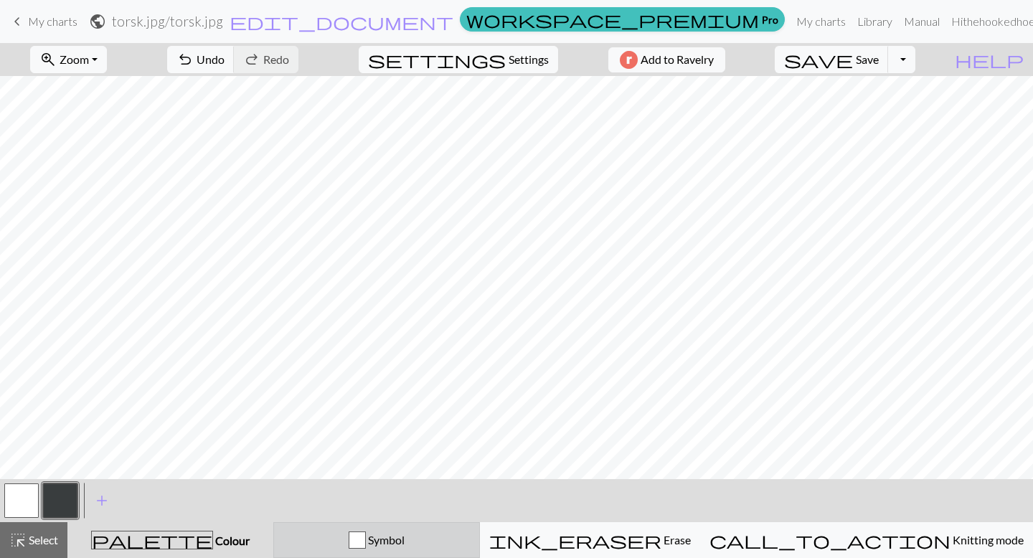
click at [366, 537] on div "button" at bounding box center [357, 540] width 17 height 17
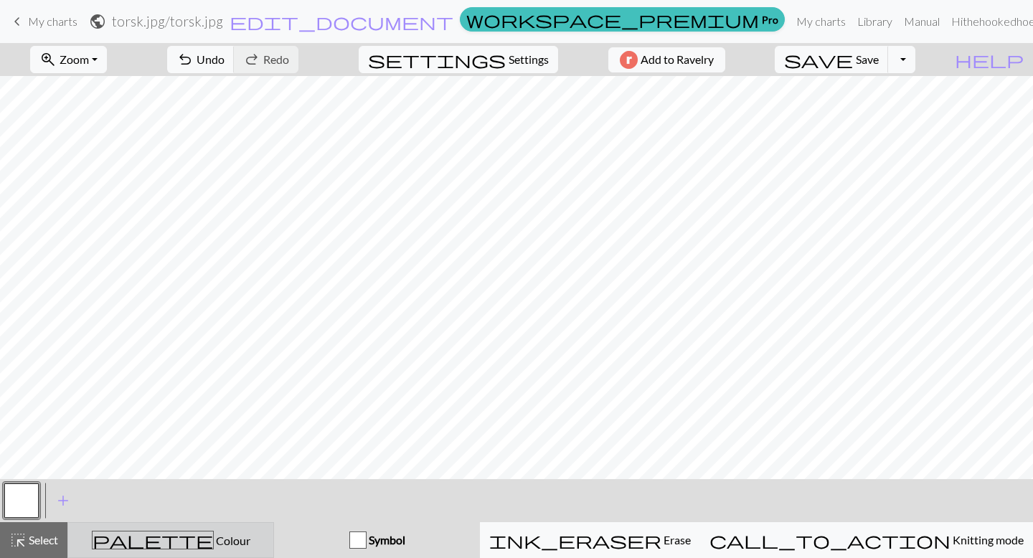
click at [265, 546] on div "palette Colour Colour" at bounding box center [171, 540] width 188 height 19
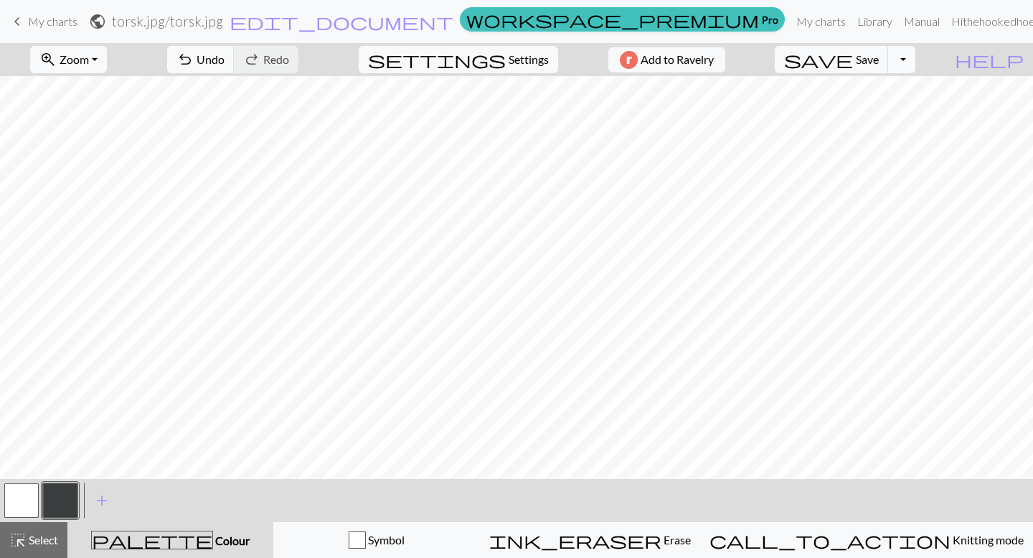
click at [916, 62] on button "Toggle Dropdown" at bounding box center [901, 59] width 27 height 27
click at [512, 67] on span "Settings" at bounding box center [529, 59] width 40 height 17
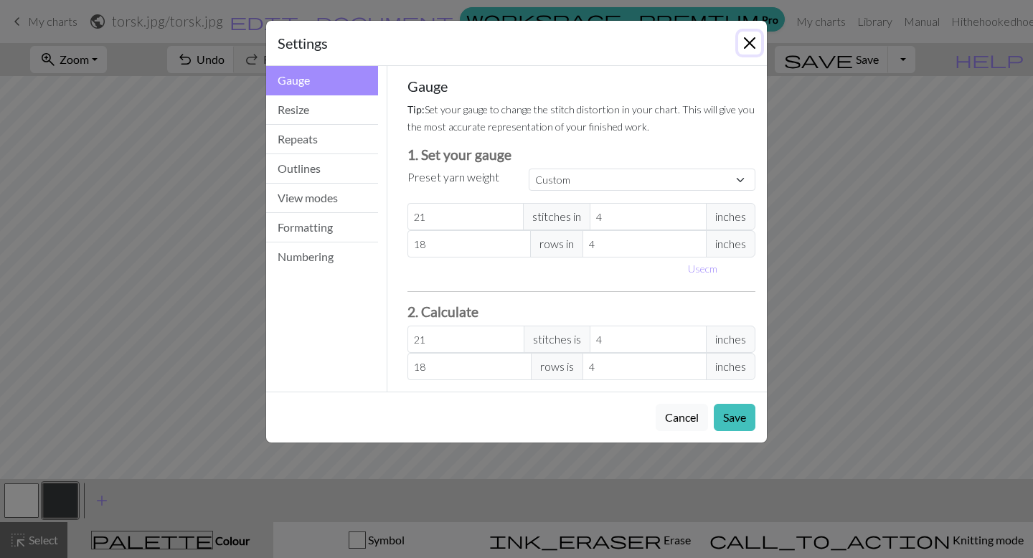
click at [754, 44] on button "Close" at bounding box center [749, 43] width 23 height 23
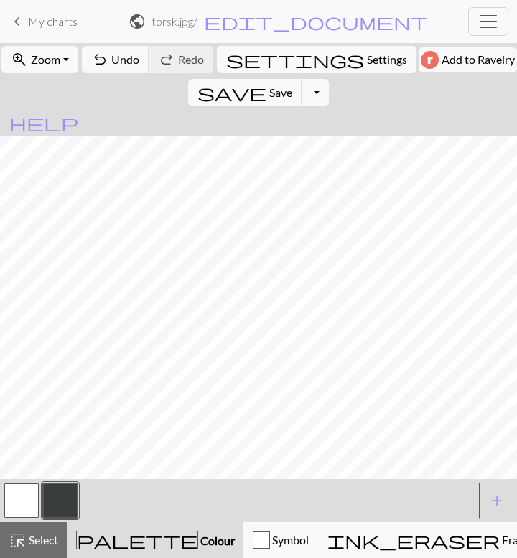
click at [22, 491] on button "button" at bounding box center [21, 501] width 34 height 34
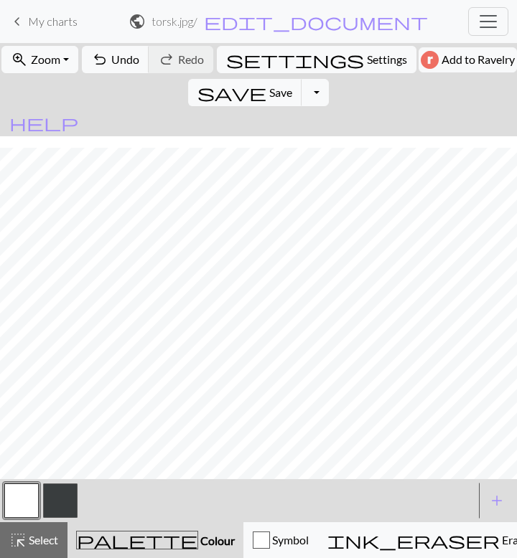
scroll to position [36, 0]
click at [19, 503] on button "button" at bounding box center [21, 501] width 34 height 34
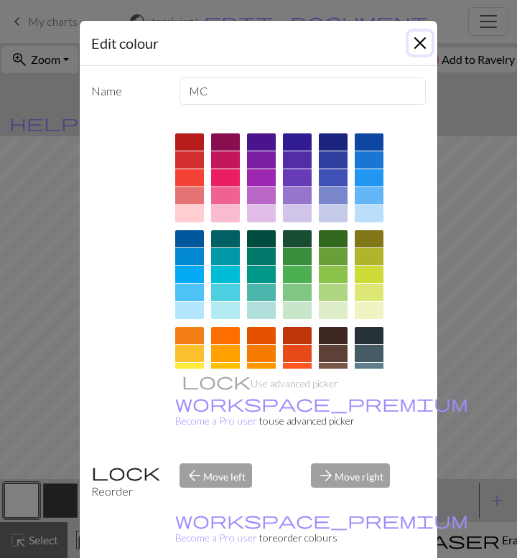
click at [416, 44] on button "Close" at bounding box center [419, 43] width 23 height 23
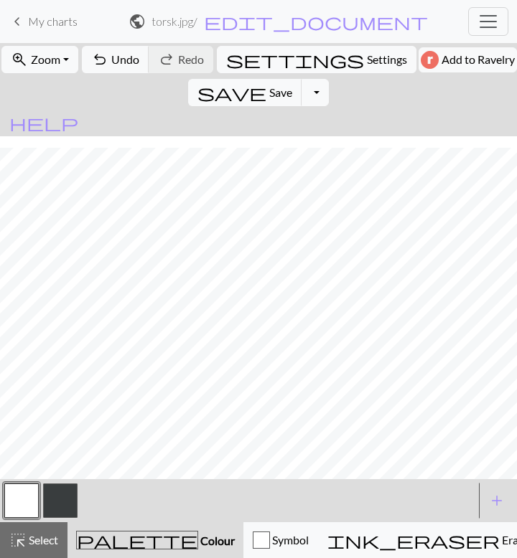
scroll to position [466, 0]
click at [56, 502] on button "button" at bounding box center [60, 501] width 34 height 34
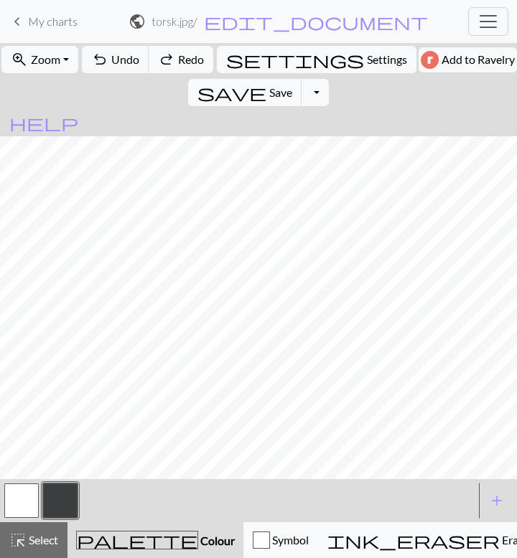
scroll to position [0, 0]
click at [17, 501] on button "button" at bounding box center [21, 501] width 34 height 34
click at [62, 19] on span "My charts" at bounding box center [53, 21] width 50 height 14
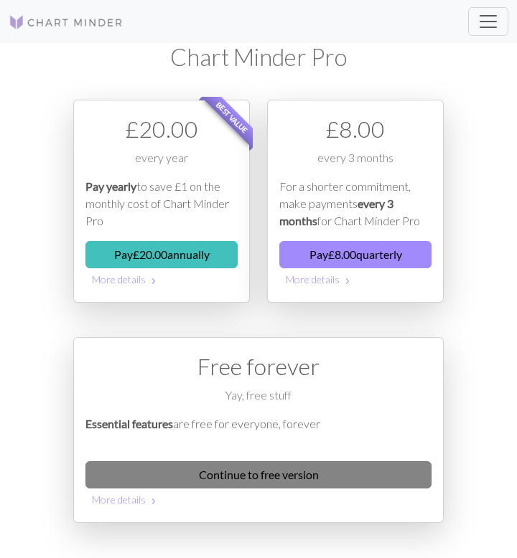
click at [355, 461] on link "Continue to free version" at bounding box center [258, 474] width 346 height 27
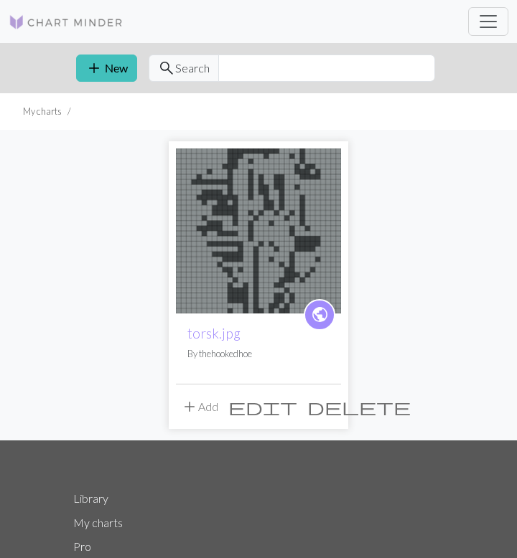
click at [329, 408] on span "delete" at bounding box center [358, 407] width 103 height 20
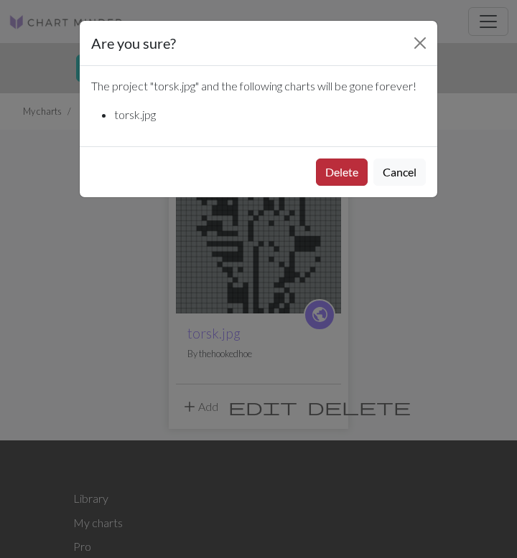
click at [347, 177] on button "Delete" at bounding box center [342, 172] width 52 height 27
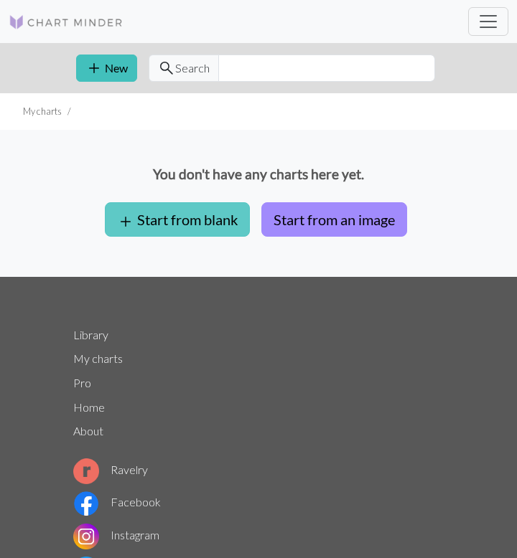
click at [210, 215] on button "add Start from blank" at bounding box center [177, 219] width 145 height 34
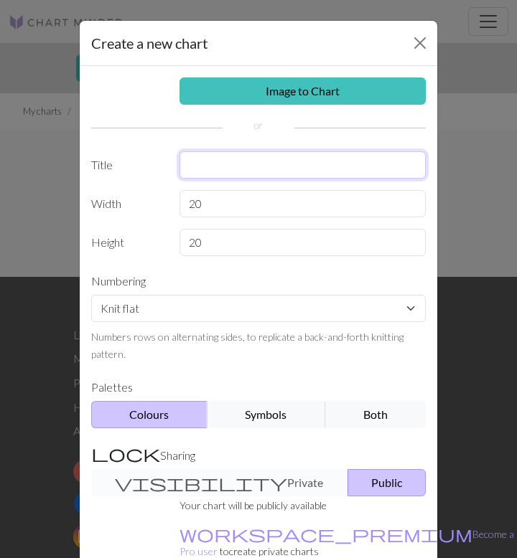
click at [230, 172] on input "text" at bounding box center [302, 164] width 247 height 27
type input "torsk"
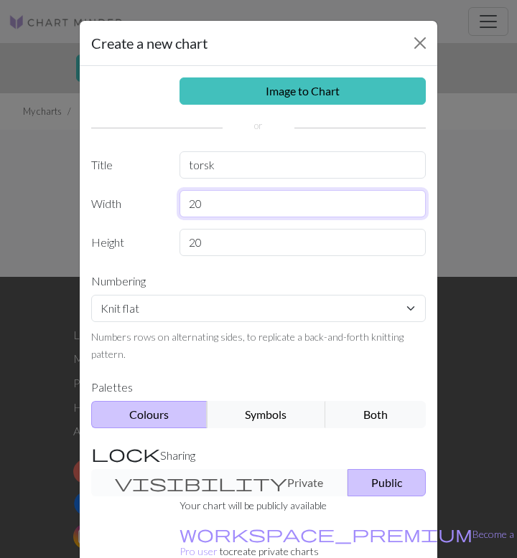
click at [222, 205] on input "20" at bounding box center [302, 203] width 247 height 27
type input "32"
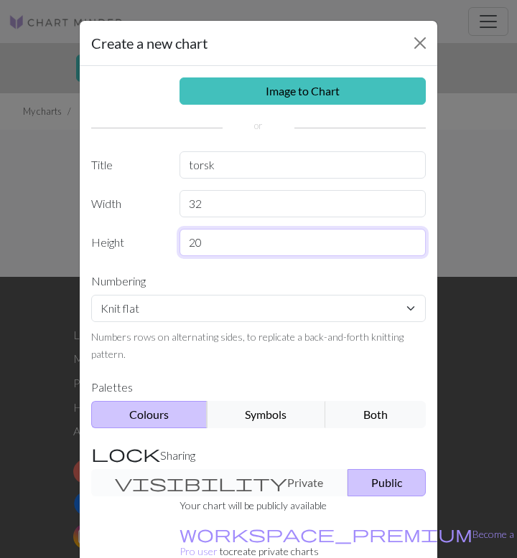
click at [229, 249] on input "20" at bounding box center [302, 242] width 247 height 27
type input "2"
type input "64"
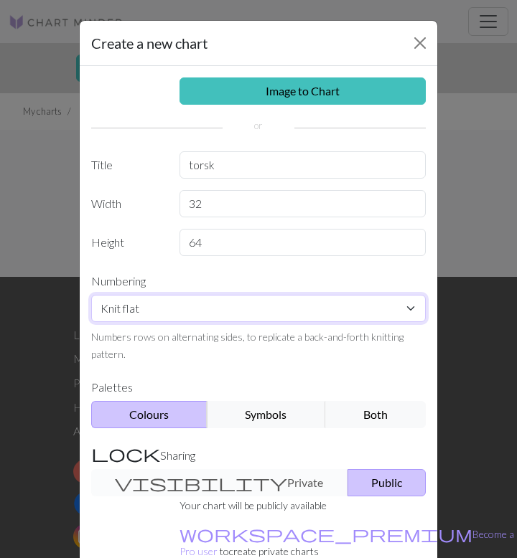
click at [254, 318] on select "Knit flat Knit in the round Lace knitting Cross stitch" at bounding box center [258, 308] width 334 height 27
select select "round"
click at [91, 295] on select "Knit flat Knit in the round Lace knitting Cross stitch" at bounding box center [258, 308] width 334 height 27
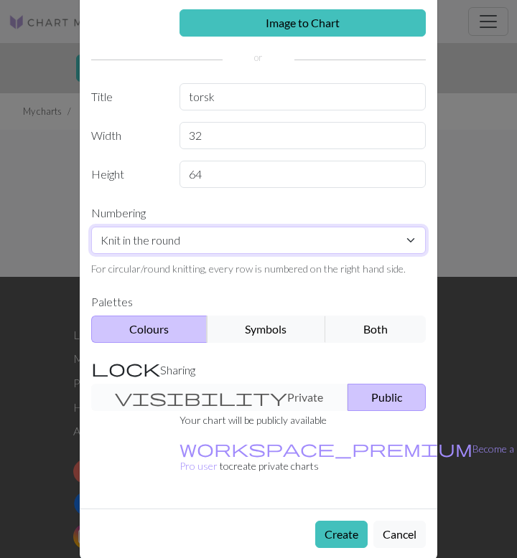
scroll to position [72, 0]
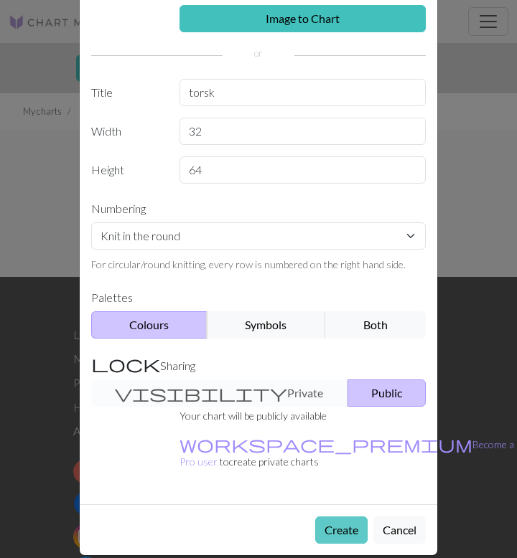
click at [344, 517] on button "Create" at bounding box center [341, 530] width 52 height 27
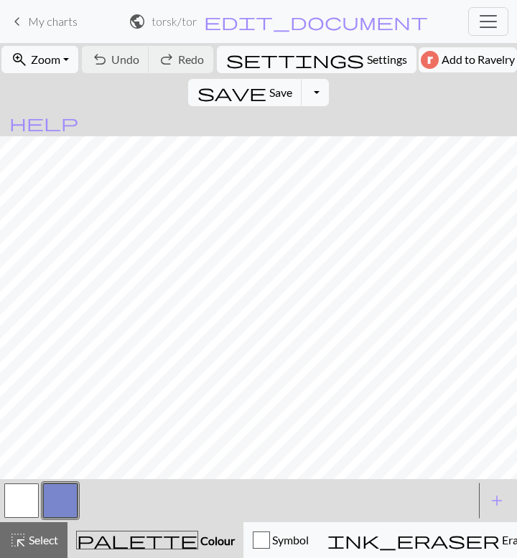
click at [67, 493] on button "button" at bounding box center [60, 501] width 34 height 34
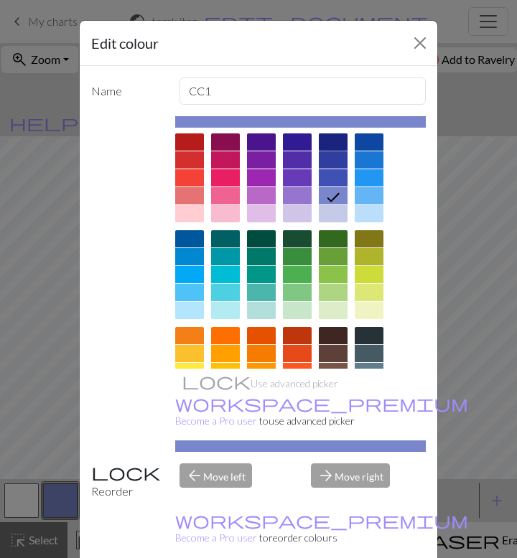
click at [339, 146] on div at bounding box center [333, 141] width 29 height 17
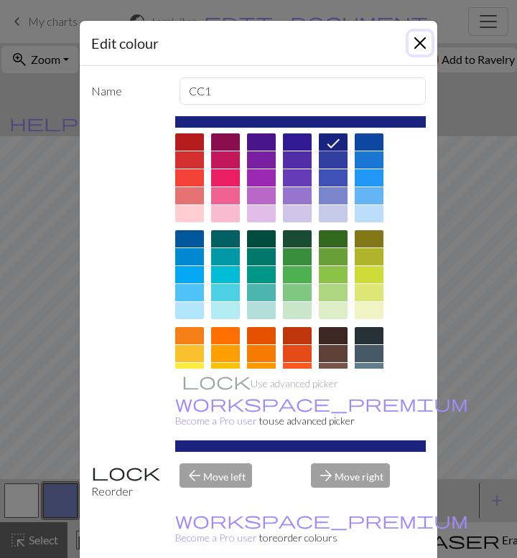
click at [422, 42] on button "Close" at bounding box center [419, 43] width 23 height 23
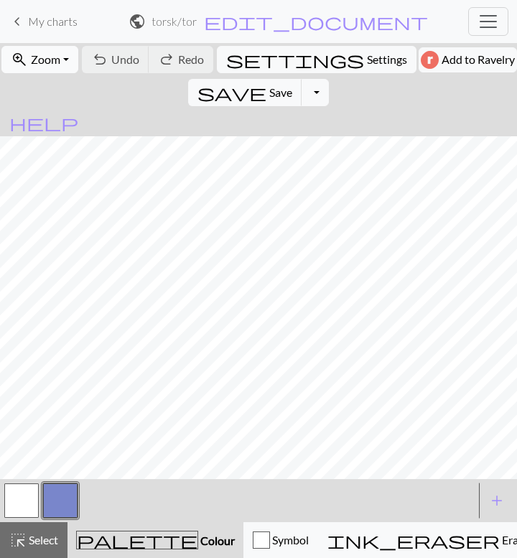
click at [70, 62] on button "zoom_in Zoom Zoom" at bounding box center [39, 59] width 77 height 27
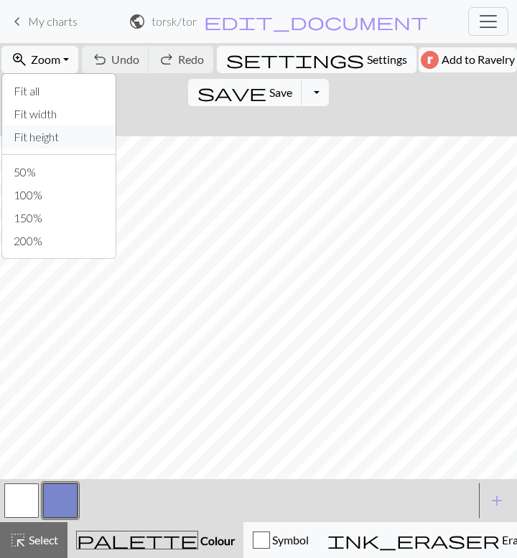
click at [62, 139] on button "Fit height" at bounding box center [58, 137] width 113 height 23
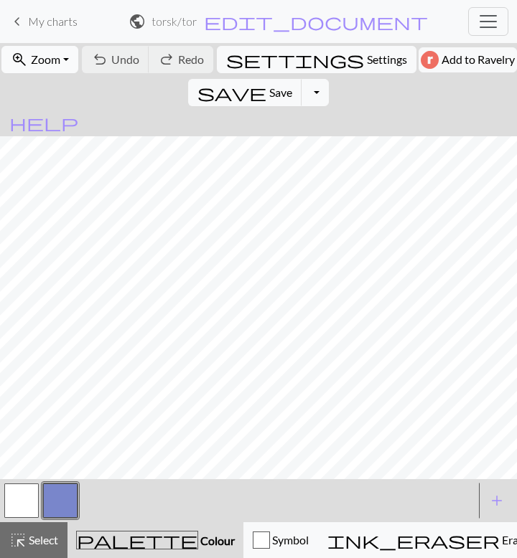
click at [60, 50] on button "zoom_in Zoom Zoom" at bounding box center [39, 59] width 77 height 27
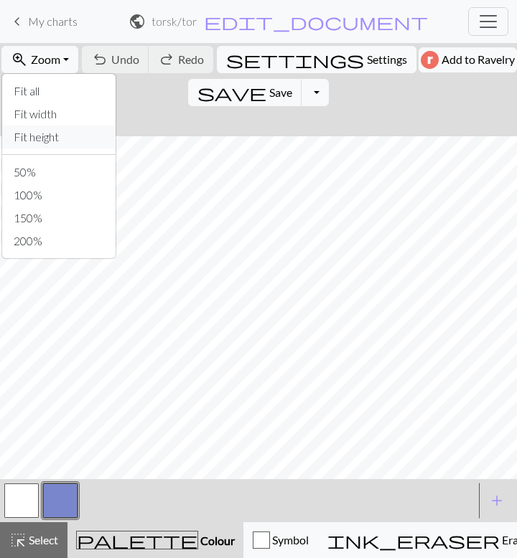
click at [47, 144] on button "Fit height" at bounding box center [58, 137] width 113 height 23
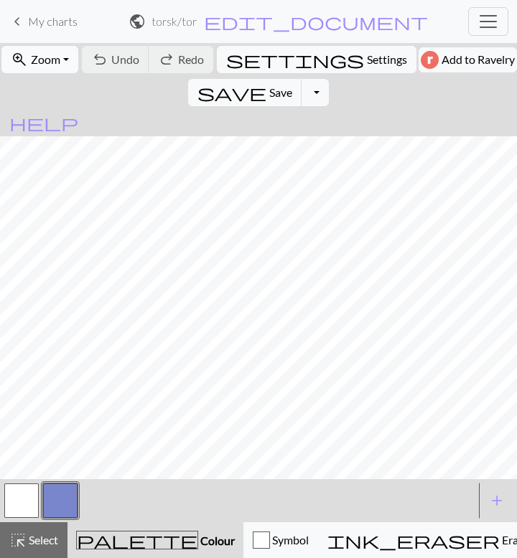
click at [72, 65] on button "zoom_in Zoom Zoom" at bounding box center [39, 59] width 77 height 27
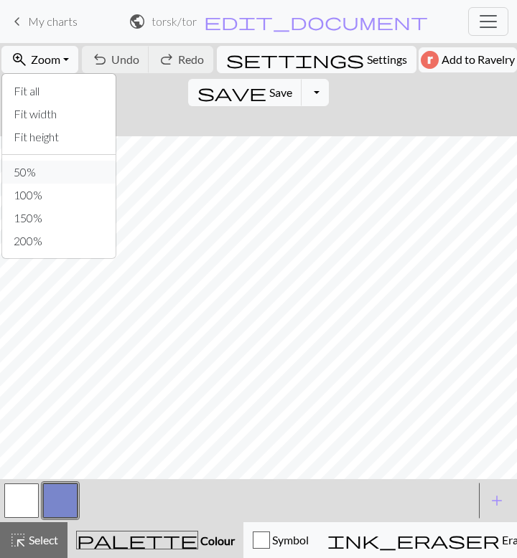
click at [55, 172] on button "50%" at bounding box center [58, 172] width 113 height 23
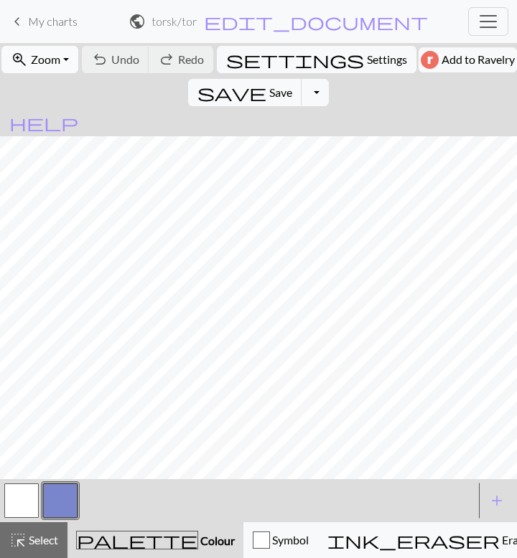
click at [53, 59] on span "Zoom" at bounding box center [45, 59] width 29 height 14
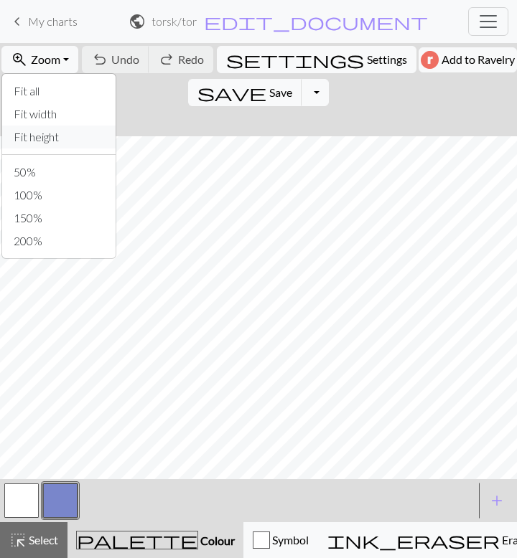
click at [58, 140] on button "Fit height" at bounding box center [58, 137] width 113 height 23
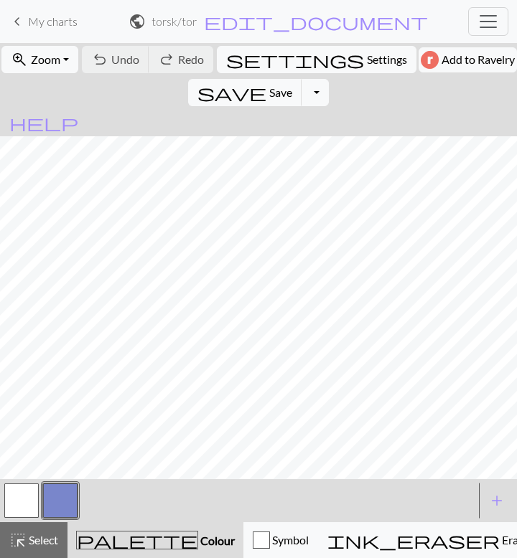
click at [62, 39] on nav "keyboard_arrow_left My charts public torsk / torsk edit_document Edit settings …" at bounding box center [258, 21] width 517 height 43
click at [62, 45] on div "zoom_in Zoom Zoom Fit all Fit width Fit height 50% 100% 150% 200%" at bounding box center [40, 59] width 80 height 33
click at [60, 58] on span "Zoom" at bounding box center [45, 59] width 29 height 14
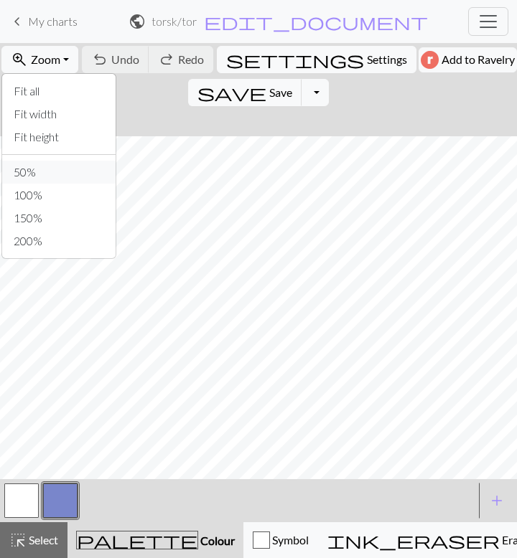
click at [49, 171] on button "50%" at bounding box center [58, 172] width 113 height 23
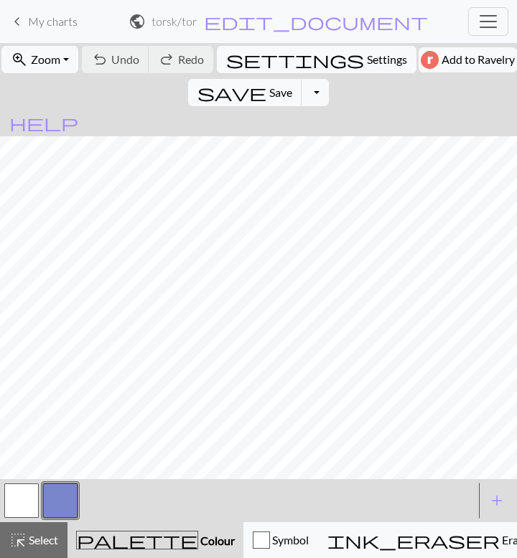
click at [52, 15] on span "My charts" at bounding box center [53, 21] width 50 height 14
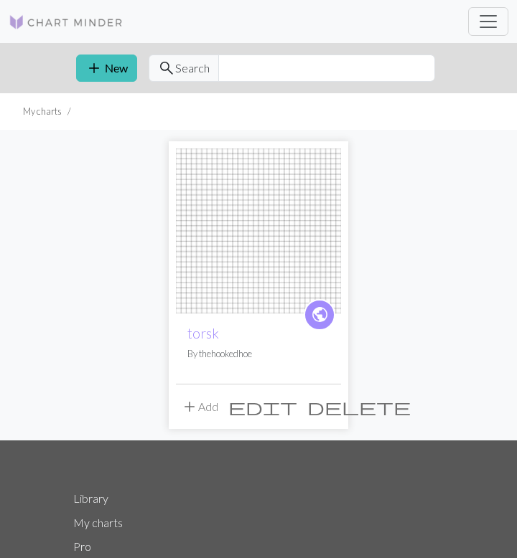
click at [332, 414] on span "delete" at bounding box center [358, 407] width 103 height 20
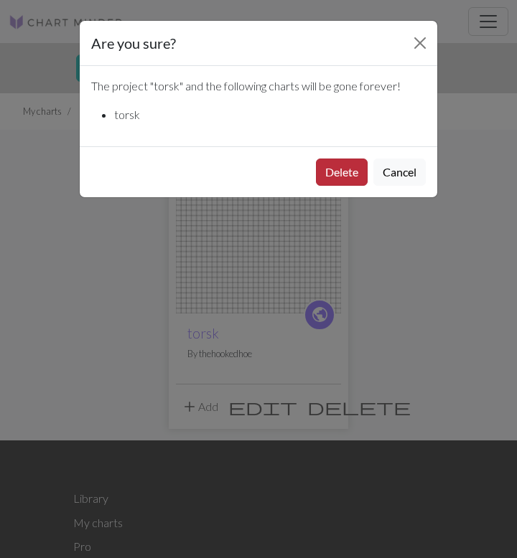
click at [348, 179] on button "Delete" at bounding box center [342, 172] width 52 height 27
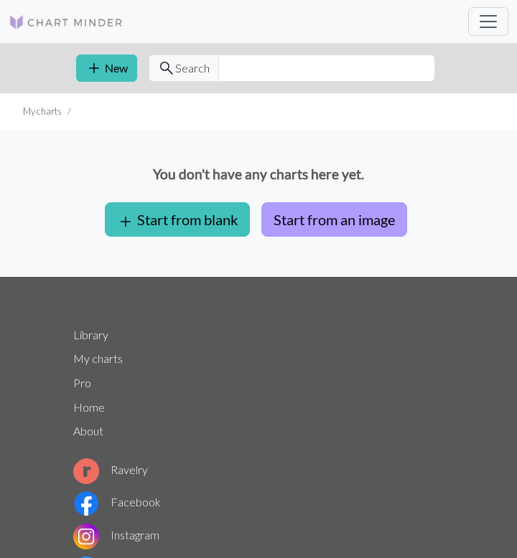
click at [287, 229] on button "Start from an image" at bounding box center [334, 219] width 146 height 34
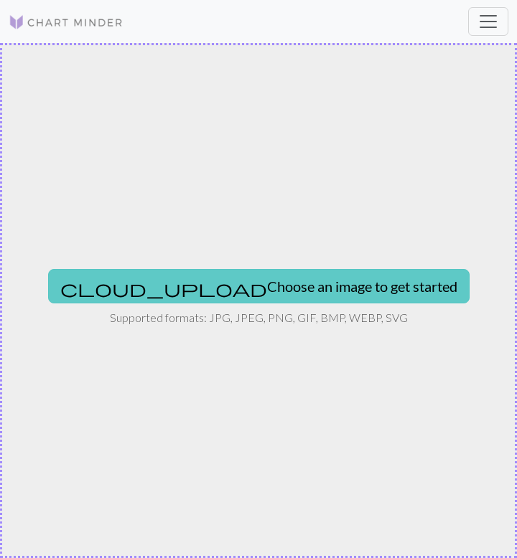
click at [271, 288] on button "cloud_upload Choose an image to get started" at bounding box center [258, 286] width 421 height 34
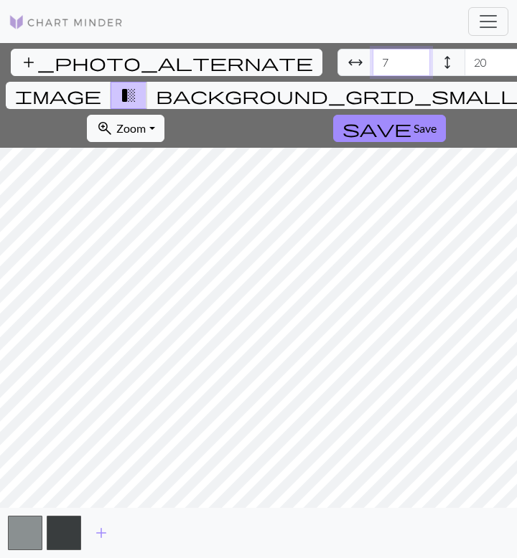
type input "7"
click at [372, 63] on input "7" at bounding box center [400, 62] width 57 height 27
click at [372, 55] on input "7" at bounding box center [400, 62] width 57 height 27
type input "32"
click at [464, 54] on input "20" at bounding box center [492, 62] width 57 height 27
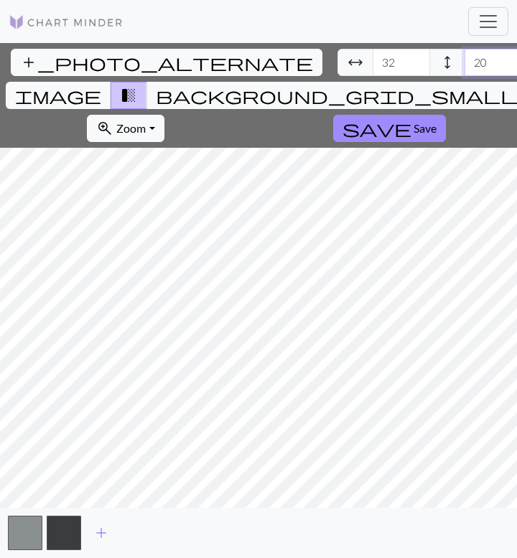
type input "2"
type input "64"
click at [255, 517] on div "add_photo_alternate Change image arrow_range Width 32 height Height 64 image tr…" at bounding box center [258, 300] width 517 height 515
click at [333, 115] on button "save Save" at bounding box center [389, 128] width 113 height 27
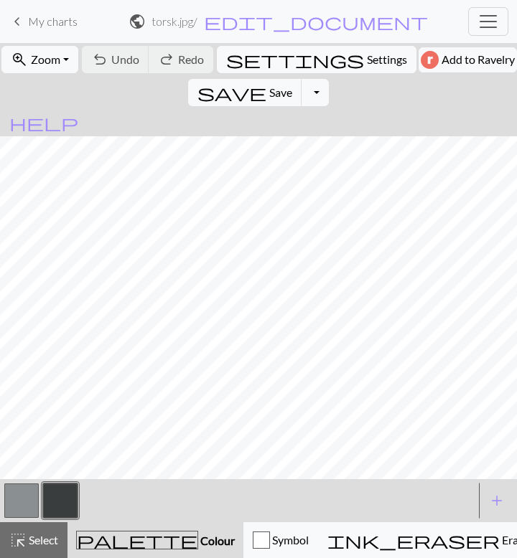
click at [17, 492] on button "button" at bounding box center [21, 501] width 34 height 34
click at [21, 494] on button "button" at bounding box center [21, 501] width 34 height 34
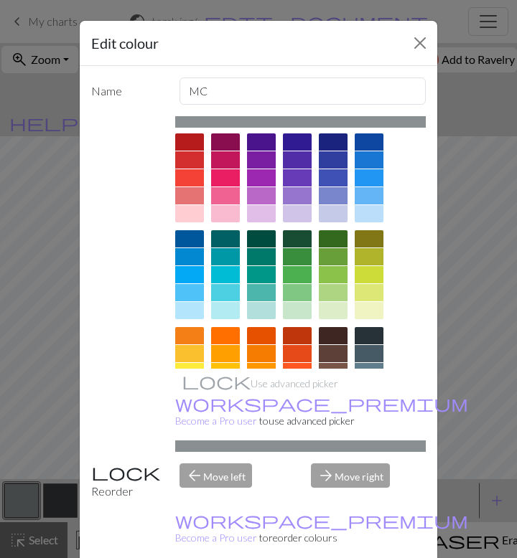
scroll to position [156, 0]
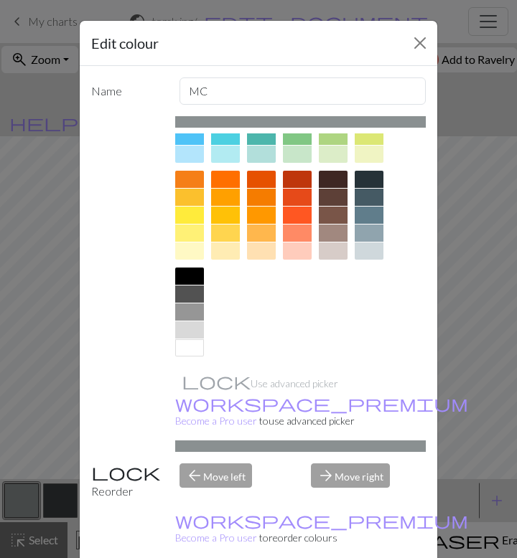
click at [194, 350] on div at bounding box center [189, 347] width 29 height 17
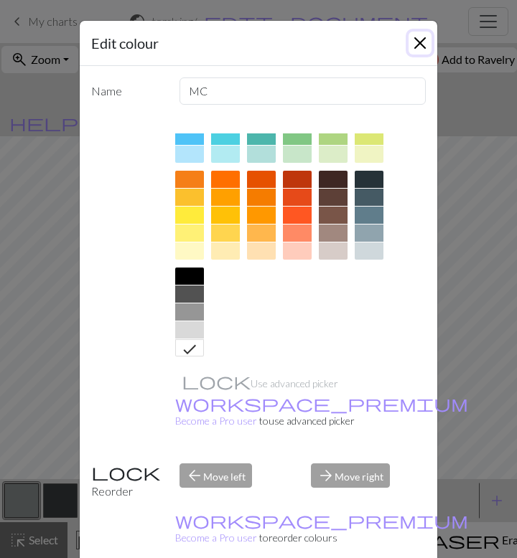
click at [421, 42] on button "Close" at bounding box center [419, 43] width 23 height 23
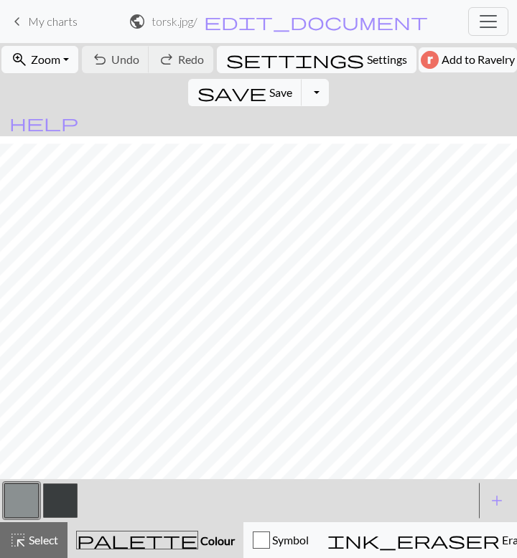
scroll to position [273, 0]
click at [17, 500] on button "button" at bounding box center [21, 501] width 34 height 34
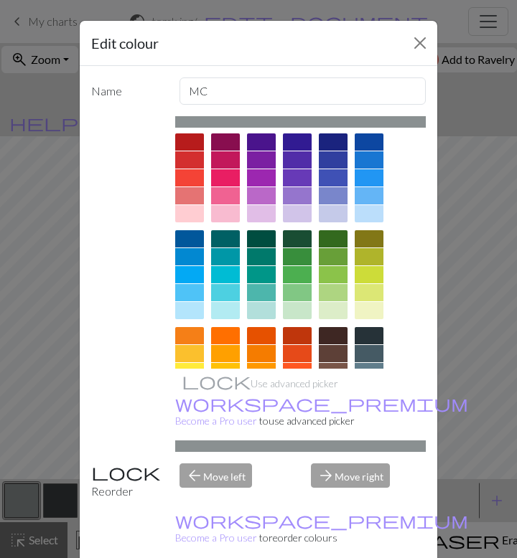
scroll to position [156, 0]
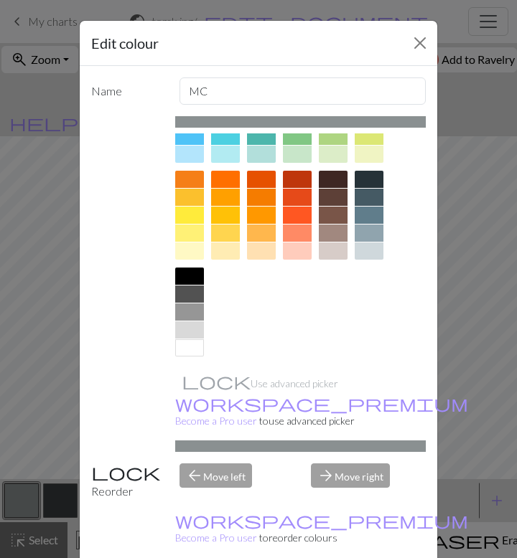
click at [190, 354] on div at bounding box center [189, 347] width 29 height 17
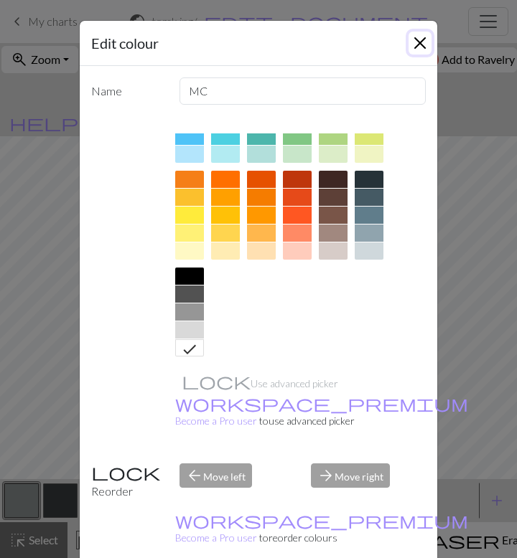
click at [418, 43] on button "Close" at bounding box center [419, 43] width 23 height 23
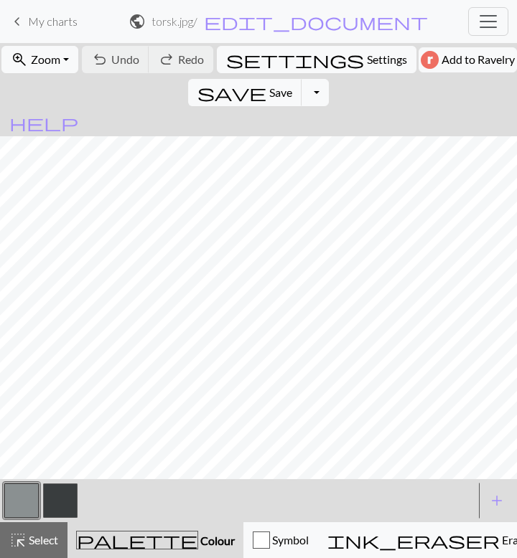
click at [32, 489] on button "button" at bounding box center [21, 501] width 34 height 34
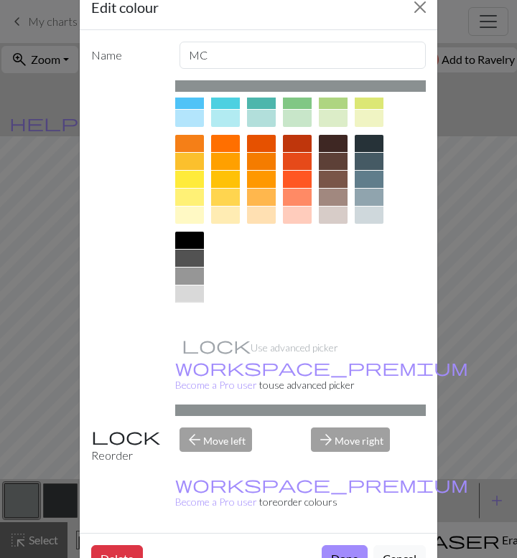
click at [187, 315] on div at bounding box center [189, 312] width 29 height 17
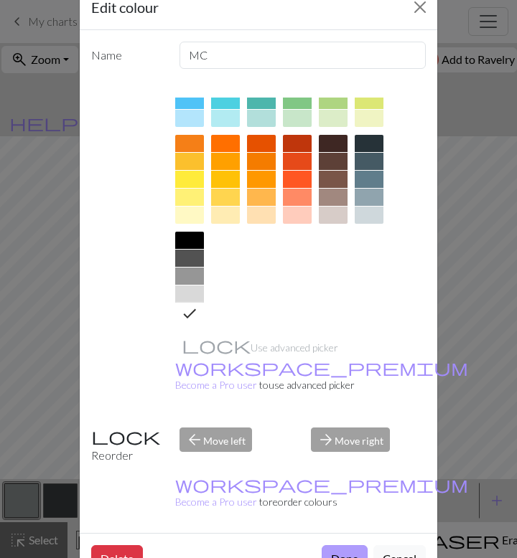
click at [346, 545] on button "Done" at bounding box center [344, 558] width 46 height 27
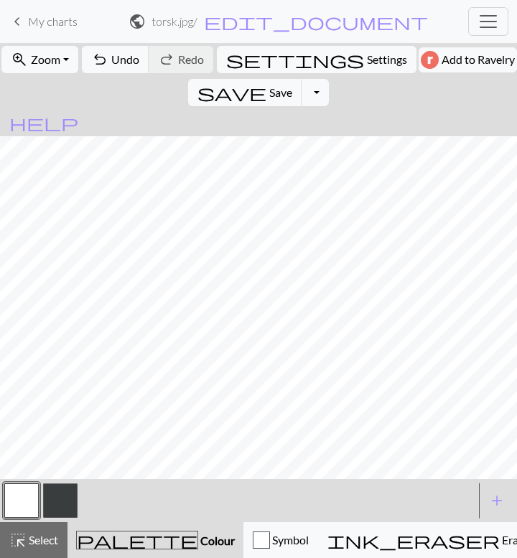
scroll to position [551, 0]
click at [61, 496] on button "button" at bounding box center [60, 501] width 34 height 34
click at [22, 498] on button "button" at bounding box center [21, 501] width 34 height 34
click at [266, 83] on span "save" at bounding box center [231, 93] width 69 height 20
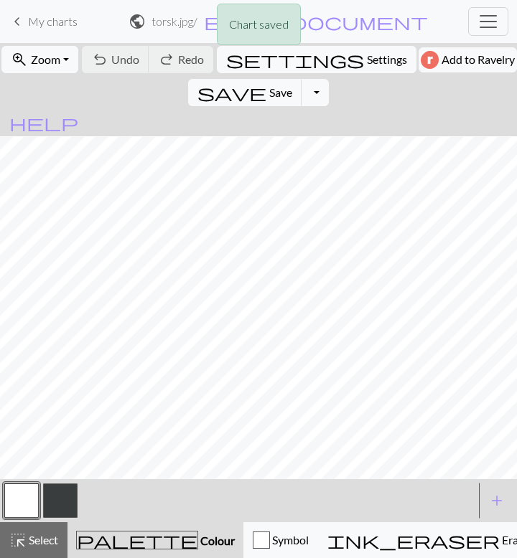
click at [59, 510] on button "button" at bounding box center [60, 501] width 34 height 34
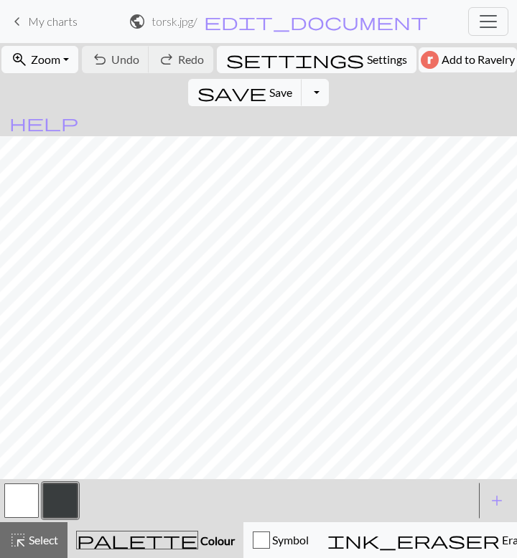
click at [19, 499] on button "button" at bounding box center [21, 501] width 34 height 34
click at [61, 492] on button "button" at bounding box center [60, 501] width 34 height 34
click at [22, 498] on button "button" at bounding box center [21, 501] width 34 height 34
click at [67, 494] on button "button" at bounding box center [60, 501] width 34 height 34
click at [25, 497] on button "button" at bounding box center [21, 501] width 34 height 34
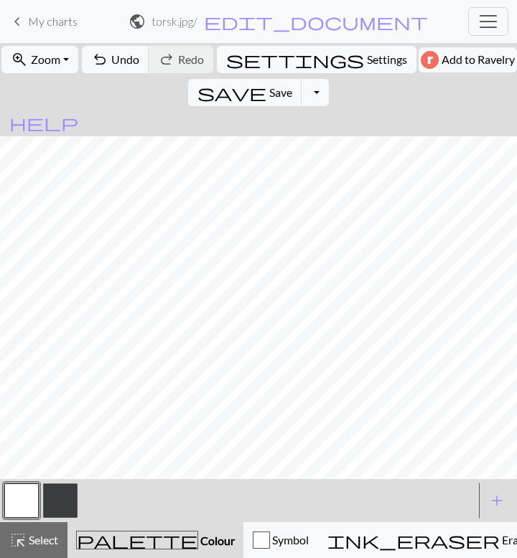
click at [61, 494] on button "button" at bounding box center [60, 501] width 34 height 34
click at [25, 506] on button "button" at bounding box center [21, 501] width 34 height 34
click at [62, 497] on button "button" at bounding box center [60, 501] width 34 height 34
click at [22, 494] on button "button" at bounding box center [21, 501] width 34 height 34
click at [62, 504] on button "button" at bounding box center [60, 501] width 34 height 34
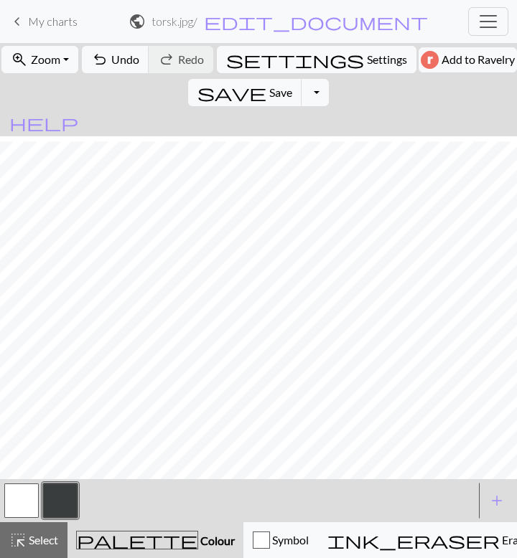
scroll to position [542, 0]
drag, startPoint x: 21, startPoint y: 504, endPoint x: 37, endPoint y: 488, distance: 23.3
click at [21, 504] on button "button" at bounding box center [21, 501] width 34 height 34
click at [59, 495] on button "button" at bounding box center [60, 501] width 34 height 34
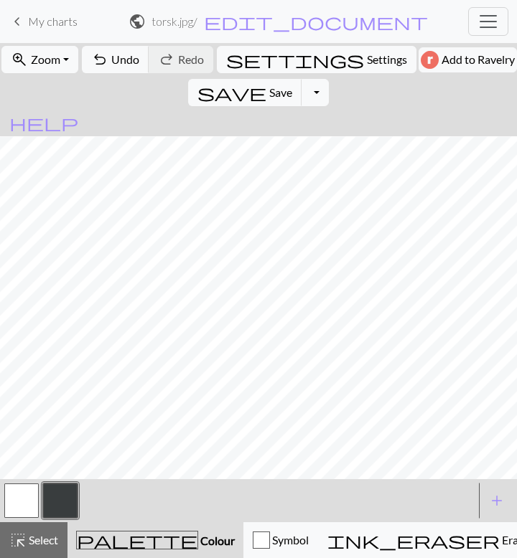
click at [18, 494] on button "button" at bounding box center [21, 501] width 34 height 34
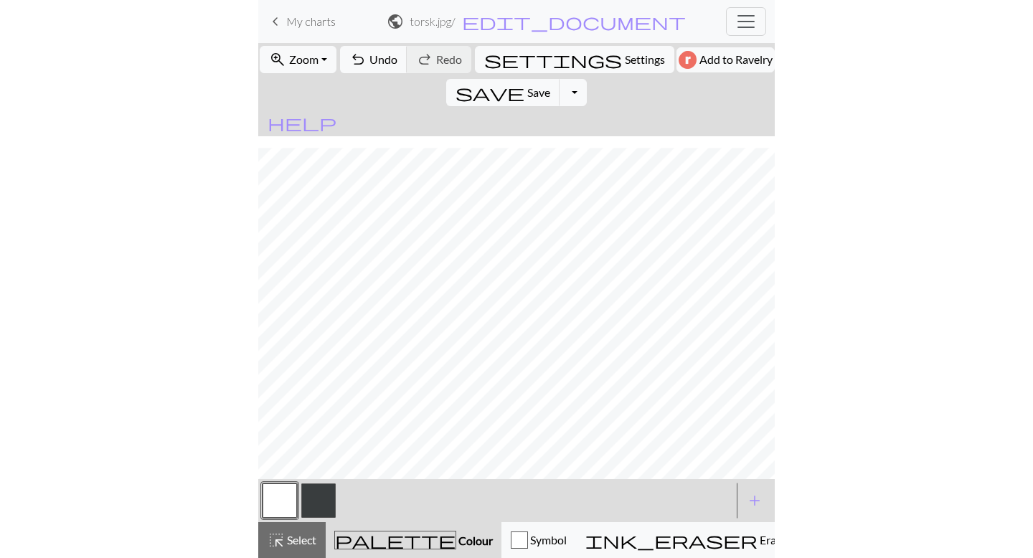
scroll to position [0, 0]
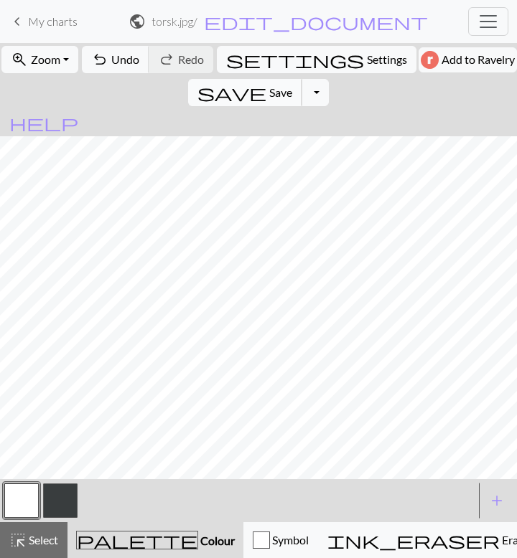
click at [292, 85] on span "Save" at bounding box center [280, 92] width 23 height 14
